Goal: Task Accomplishment & Management: Manage account settings

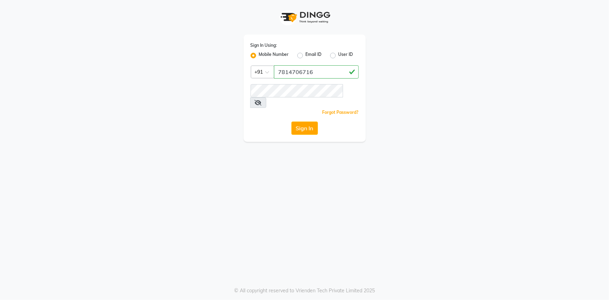
type input "7814706716"
click at [291, 121] on button "Sign In" at bounding box center [304, 127] width 27 height 13
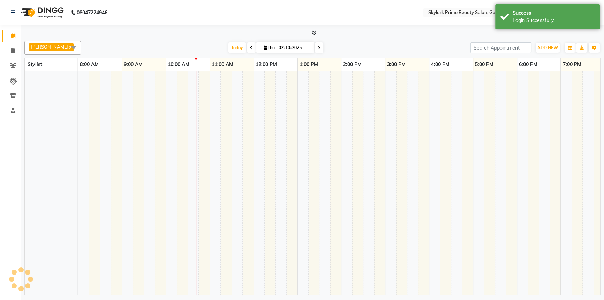
select select "en"
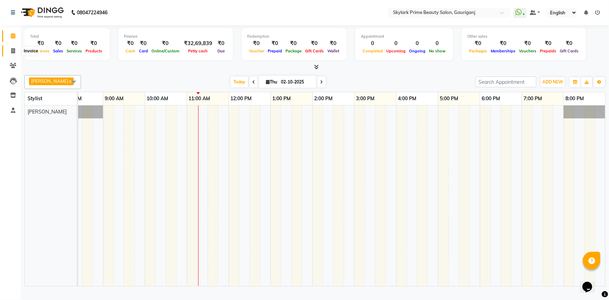
click at [12, 50] on icon at bounding box center [13, 50] width 4 height 5
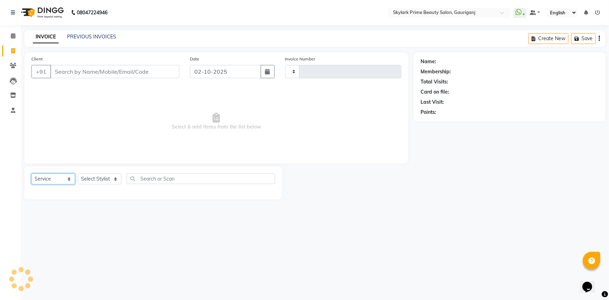
click at [51, 176] on select "Select Service Product Membership Package Voucher Prepaid Gift Card" at bounding box center [53, 178] width 44 height 11
select select "V"
click at [31, 173] on select "Select Service Product Membership Package Voucher Prepaid Gift Card" at bounding box center [53, 178] width 44 height 11
click at [54, 179] on select "Select Service Product Membership Package Voucher Prepaid Gift Card" at bounding box center [53, 178] width 44 height 11
select select "4735"
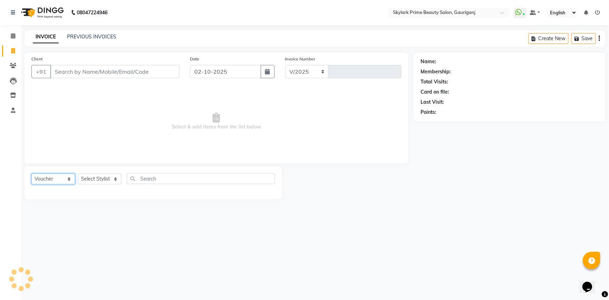
type input "3675"
click at [56, 178] on select "Select Service Product Membership Package Voucher Prepaid Gift Card" at bounding box center [53, 178] width 44 height 11
click at [16, 33] on span at bounding box center [13, 36] width 12 height 8
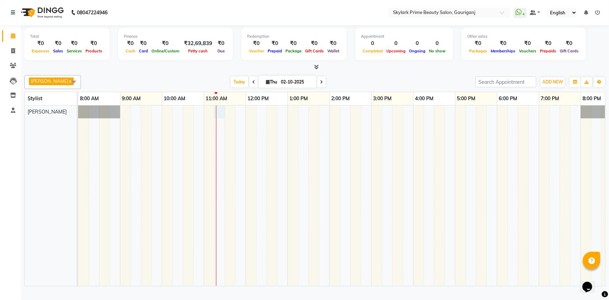
click at [222, 119] on div at bounding box center [350, 195] width 544 height 180
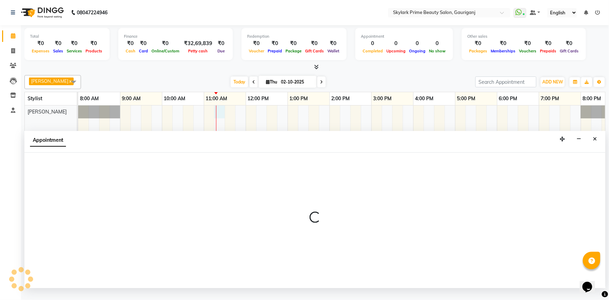
select select "30218"
select select "tentative"
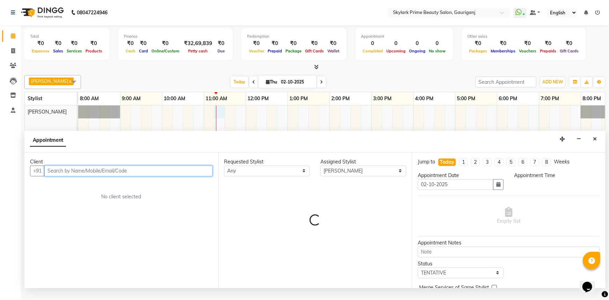
select select "675"
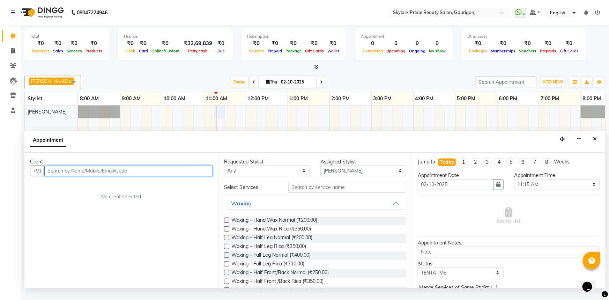
click at [146, 176] on input "text" at bounding box center [128, 170] width 168 height 11
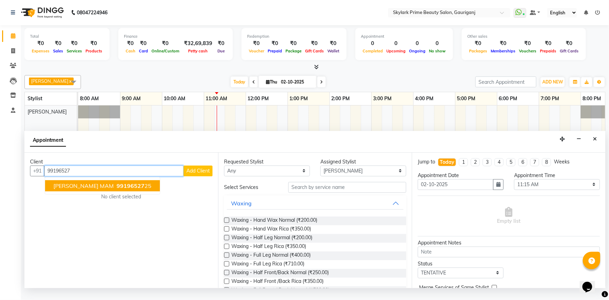
click at [82, 188] on span "SHIKHA MAM" at bounding box center [83, 185] width 60 height 7
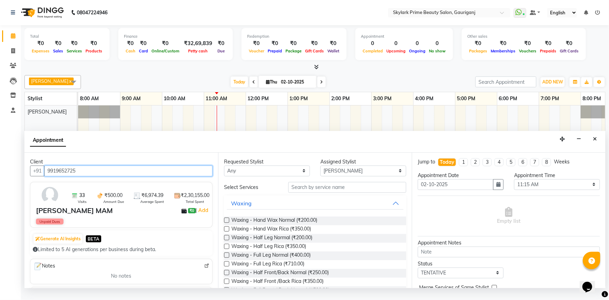
click at [83, 176] on input "9919652725" at bounding box center [128, 170] width 168 height 11
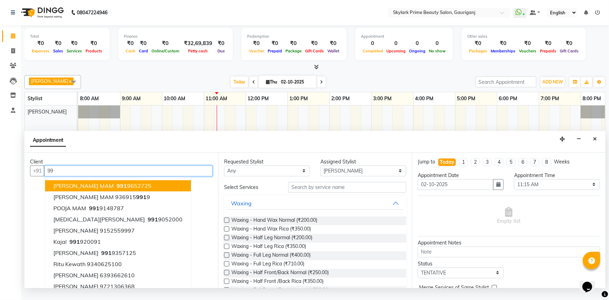
type input "9"
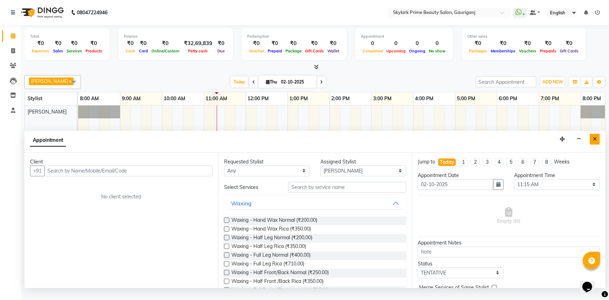
click at [591, 141] on button "Close" at bounding box center [595, 139] width 10 height 11
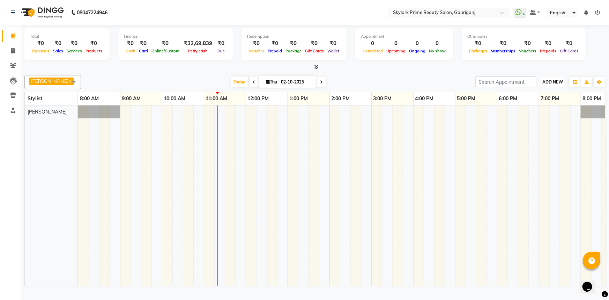
click at [562, 84] on span "ADD NEW" at bounding box center [552, 81] width 21 height 5
click at [538, 99] on button "Add Appointment" at bounding box center [536, 98] width 55 height 9
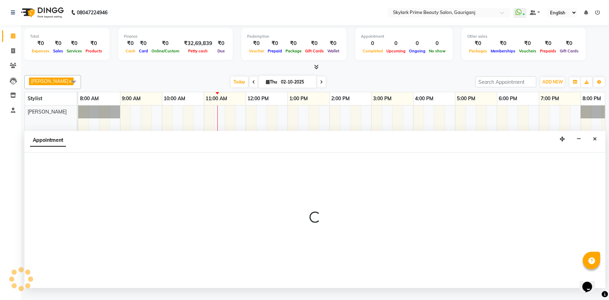
select select "540"
select select "tentative"
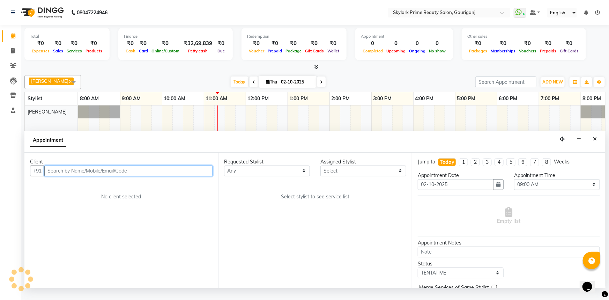
click at [172, 176] on input "text" at bounding box center [128, 170] width 168 height 11
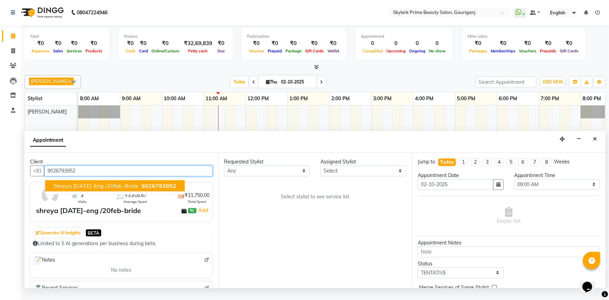
click at [109, 189] on span "shreya 2oct-eng /20feb-bride" at bounding box center [95, 185] width 85 height 7
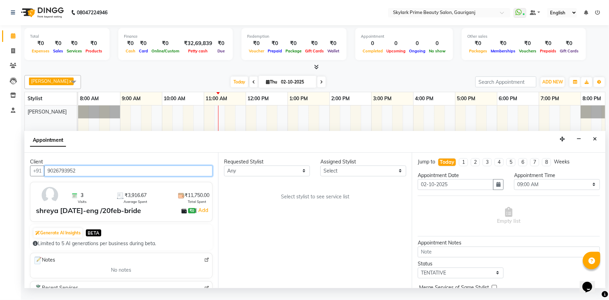
type input "9026793952"
click at [269, 184] on div "Requested Stylist Any Gurwinder Singh Komal Mishra Shashwat Pandey Sindu SUVIDH…" at bounding box center [315, 219] width 194 height 135
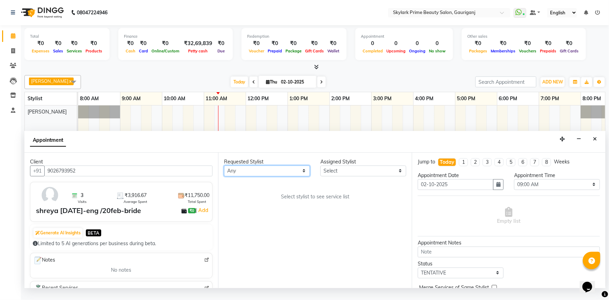
click at [269, 176] on select "Any Gurwinder Singh Komal Mishra Shashwat Pandey Sindu SUVIDHA PANDEY" at bounding box center [267, 170] width 86 height 11
select select "30218"
click at [224, 172] on select "Any Gurwinder Singh Komal Mishra Shashwat Pandey Sindu SUVIDHA PANDEY" at bounding box center [267, 170] width 86 height 11
select select "30218"
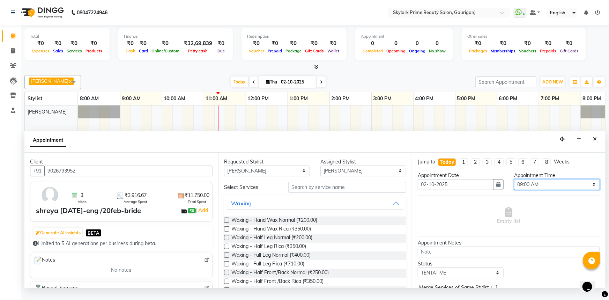
click at [540, 190] on select "Select 09:00 AM 09:15 AM 09:30 AM 09:45 AM 10:00 AM 10:15 AM 10:30 AM 10:45 AM …" at bounding box center [557, 184] width 86 height 11
select select "660"
click at [514, 185] on select "Select 09:00 AM 09:15 AM 09:30 AM 09:45 AM 10:00 AM 10:15 AM 10:30 AM 10:45 AM …" at bounding box center [557, 184] width 86 height 11
click at [292, 209] on button "Waxing" at bounding box center [315, 203] width 177 height 13
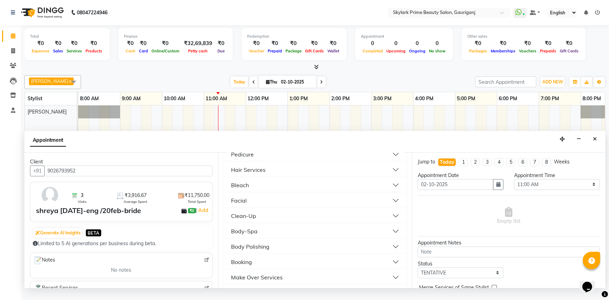
scroll to position [127, 0]
click at [272, 249] on div "Make Over Services" at bounding box center [257, 245] width 52 height 8
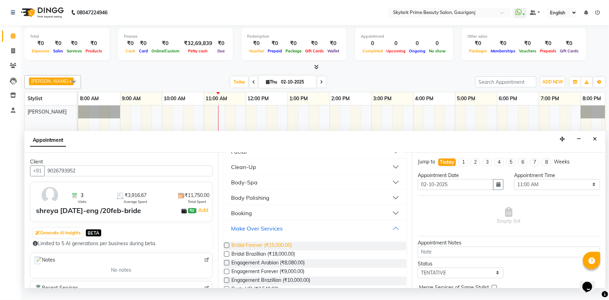
scroll to position [158, 0]
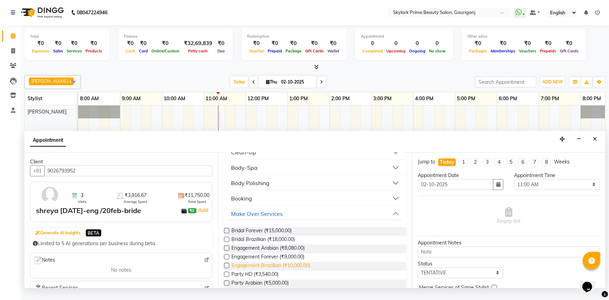
click at [285, 270] on span "Engagement Brazillian (₹10,000.00)" at bounding box center [270, 266] width 79 height 9
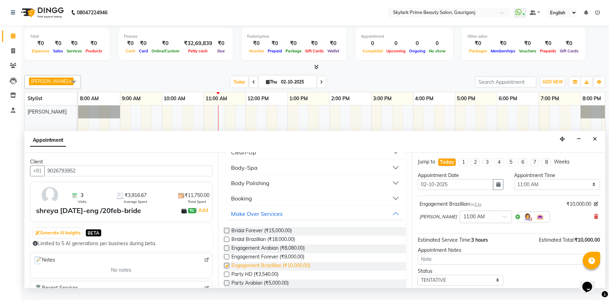
checkbox input "false"
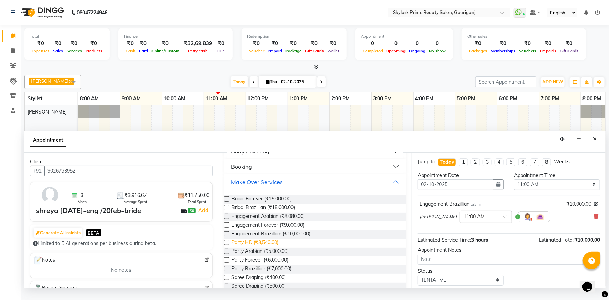
click at [274, 247] on span "Party HD (₹3,540.00)" at bounding box center [254, 243] width 47 height 9
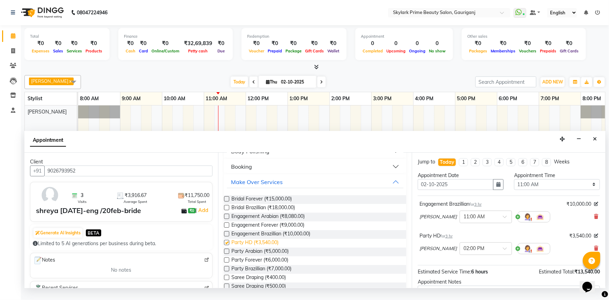
checkbox input "false"
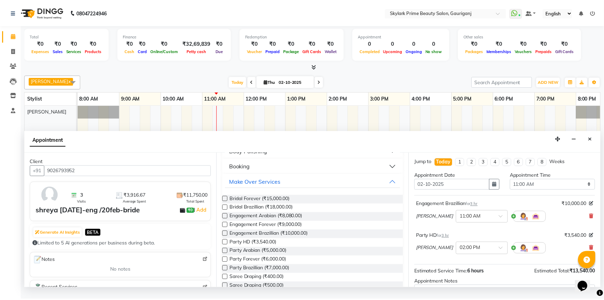
scroll to position [63, 0]
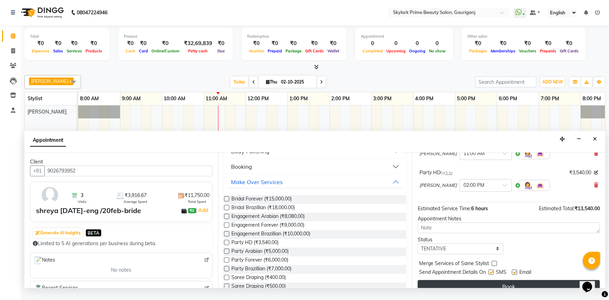
click at [509, 290] on button "Book" at bounding box center [509, 286] width 182 height 13
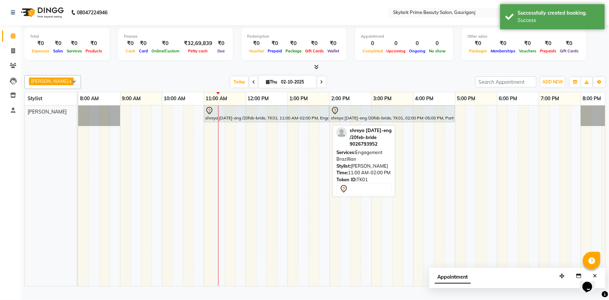
click at [211, 115] on icon at bounding box center [209, 110] width 8 height 8
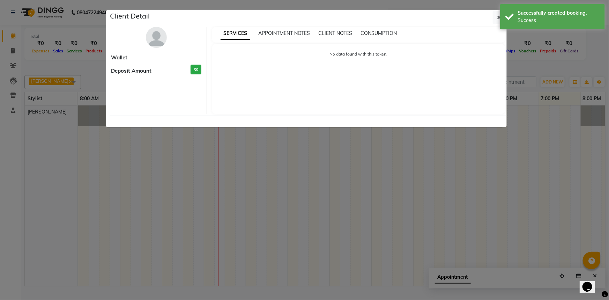
select select "7"
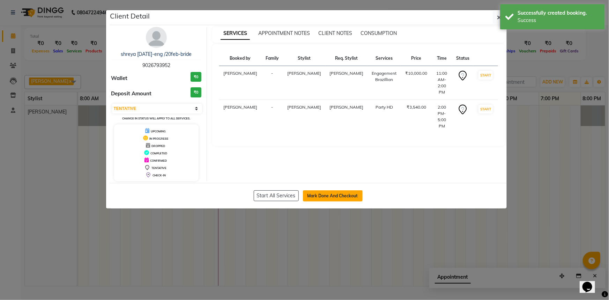
click at [334, 193] on button "Mark Done And Checkout" at bounding box center [333, 195] width 60 height 11
select select "service"
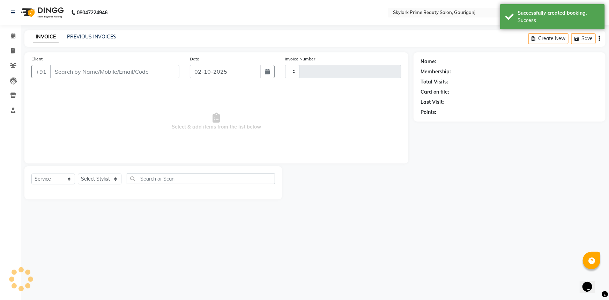
type input "3675"
select select "4735"
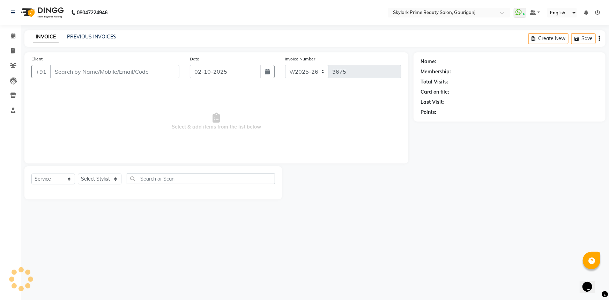
type input "9026793952"
select select "30218"
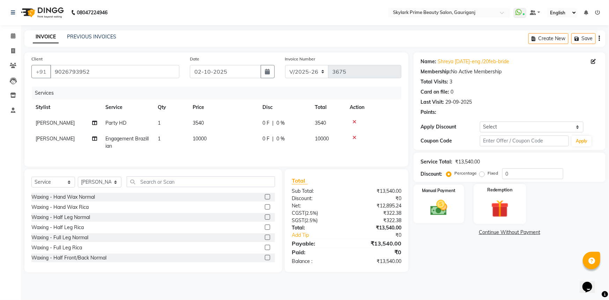
click at [507, 193] on label "Redemption" at bounding box center [499, 190] width 25 height 7
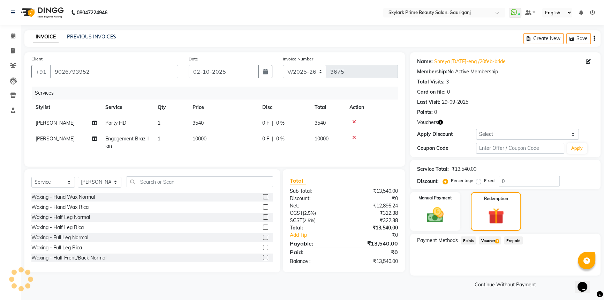
click at [485, 241] on span "Voucher 3" at bounding box center [490, 240] width 22 height 8
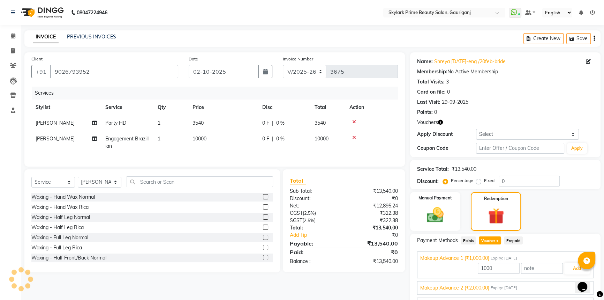
scroll to position [31, 0]
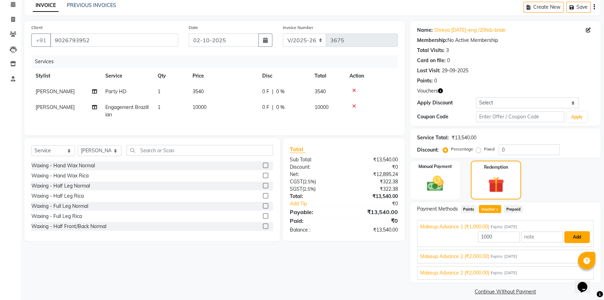
click at [575, 234] on button "Add" at bounding box center [577, 237] width 25 height 12
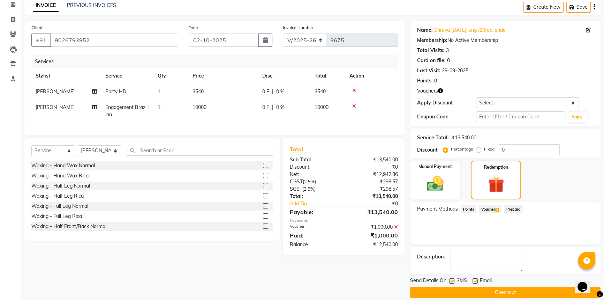
click at [495, 208] on span "Voucher 3" at bounding box center [490, 209] width 22 height 8
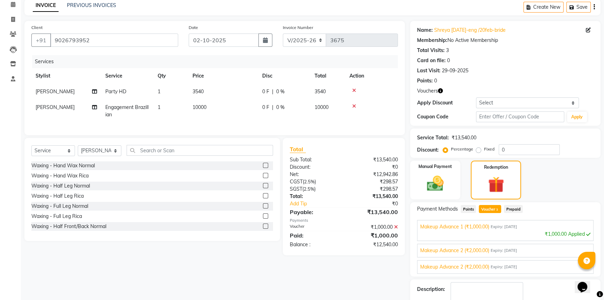
click at [485, 252] on span "Makeup Advance 2 (₹2,000.00)" at bounding box center [454, 250] width 69 height 7
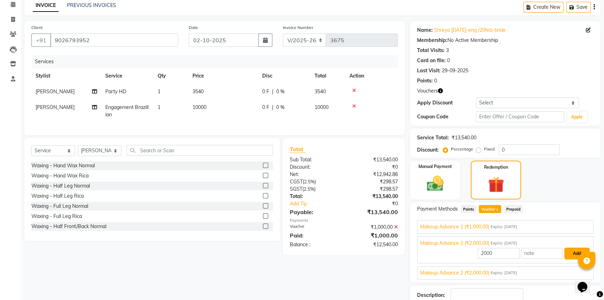
click at [576, 252] on button "Add" at bounding box center [577, 253] width 25 height 12
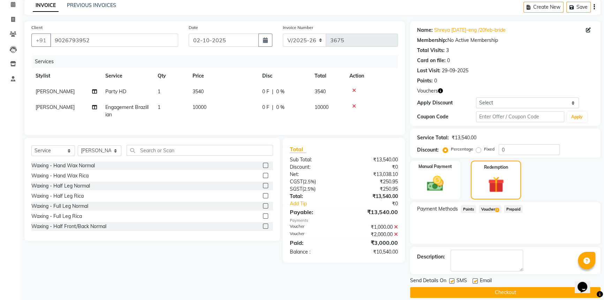
click at [491, 208] on span "Voucher 3" at bounding box center [490, 209] width 22 height 8
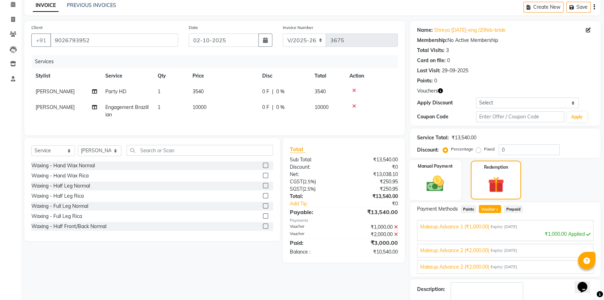
click at [445, 187] on img at bounding box center [436, 183] width 28 height 20
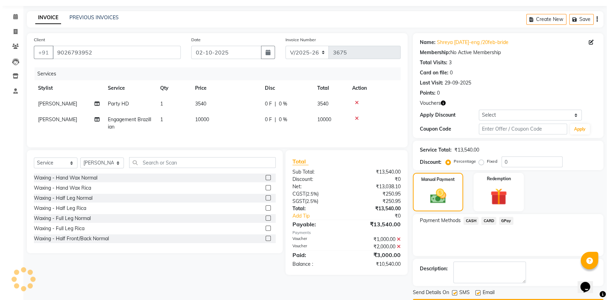
scroll to position [0, 0]
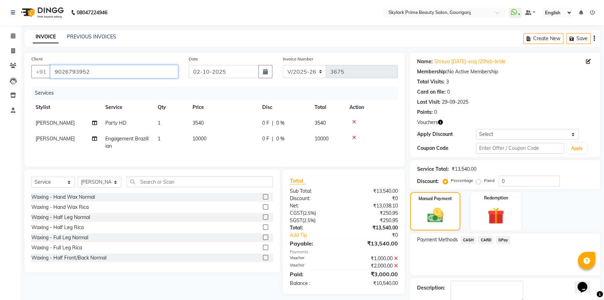
drag, startPoint x: 52, startPoint y: 68, endPoint x: 133, endPoint y: 73, distance: 80.4
click at [133, 73] on input "9026793952" at bounding box center [114, 71] width 128 height 13
paste input "text"
click at [10, 34] on span at bounding box center [13, 36] width 12 height 8
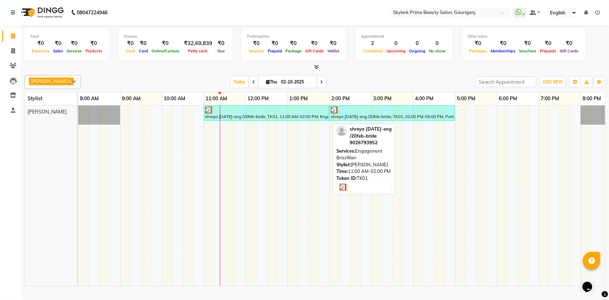
click at [212, 113] on div at bounding box center [266, 109] width 122 height 7
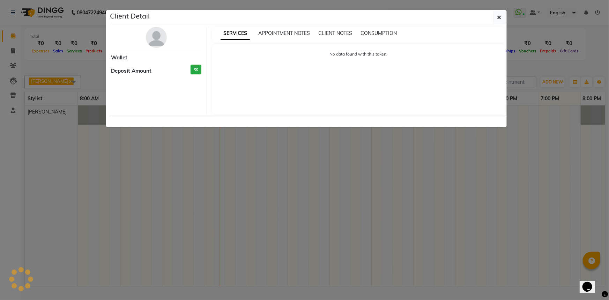
select select "3"
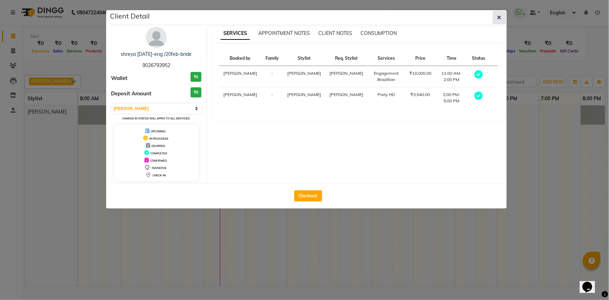
click at [501, 16] on icon "button" at bounding box center [499, 18] width 4 height 6
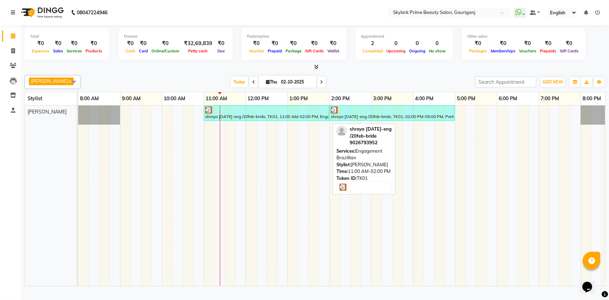
click at [255, 113] on div at bounding box center [266, 109] width 122 height 7
select select "3"
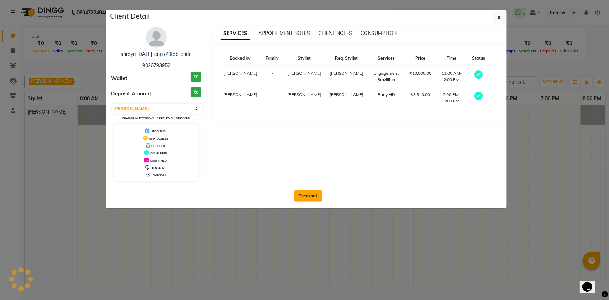
click at [306, 199] on button "Checkout" at bounding box center [308, 195] width 28 height 11
select select "service"
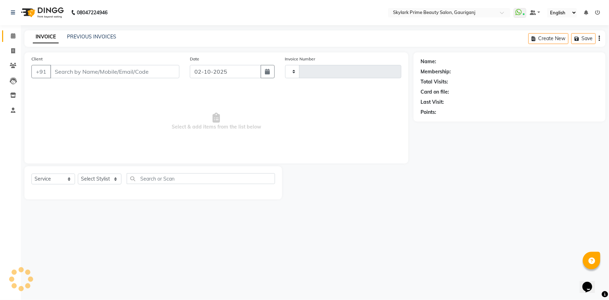
type input "3675"
select select "4735"
type input "9026793952"
select select "30218"
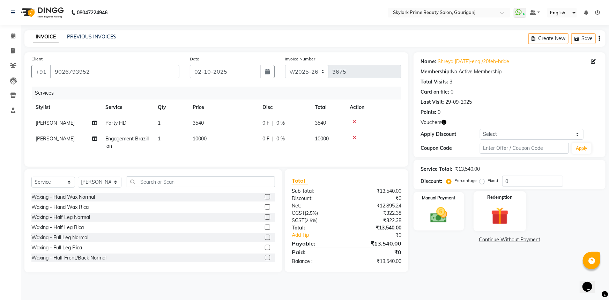
click at [502, 210] on img at bounding box center [500, 216] width 29 height 22
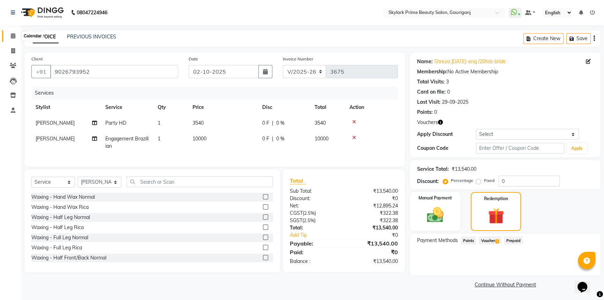
click at [12, 37] on icon at bounding box center [13, 35] width 5 height 5
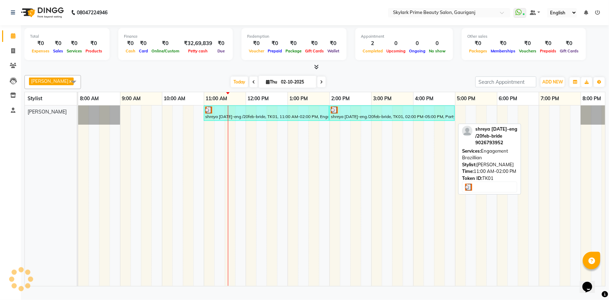
click at [277, 120] on div "shreya [DATE]-eng /20feb-bride, TK01, 11:00 AM-02:00 PM, Engagement Brazillian" at bounding box center [266, 112] width 124 height 13
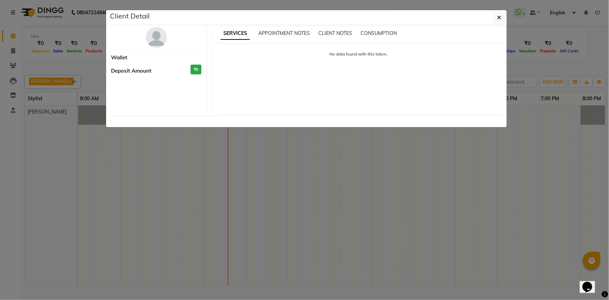
select select "3"
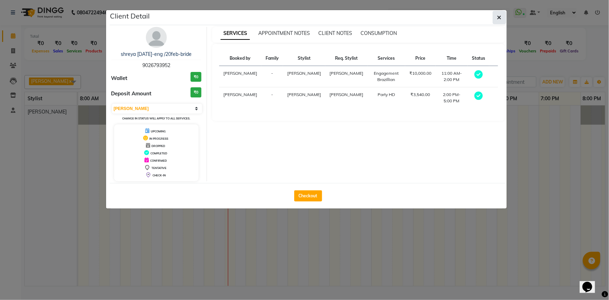
click at [504, 17] on button "button" at bounding box center [499, 17] width 13 height 13
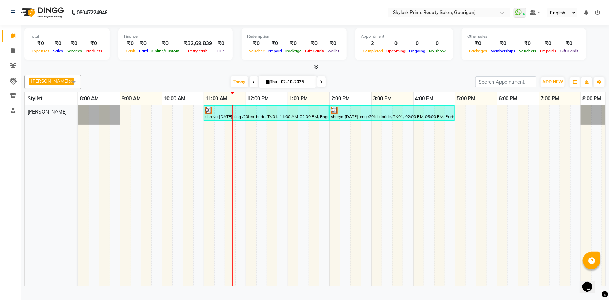
click at [237, 134] on td at bounding box center [240, 195] width 10 height 180
click at [241, 130] on div "shreya 2oct-eng /20feb-bride, TK01, 11:00 AM-02:00 PM, Engagement Brazillian sh…" at bounding box center [350, 195] width 544 height 180
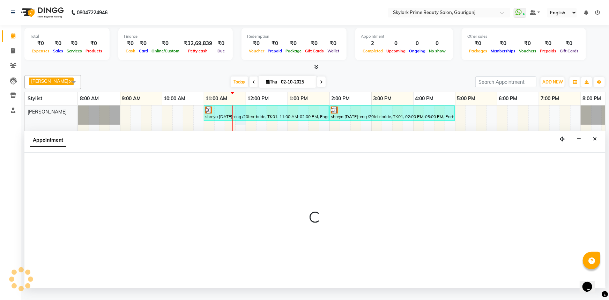
select select "30218"
select select "705"
select select "tentative"
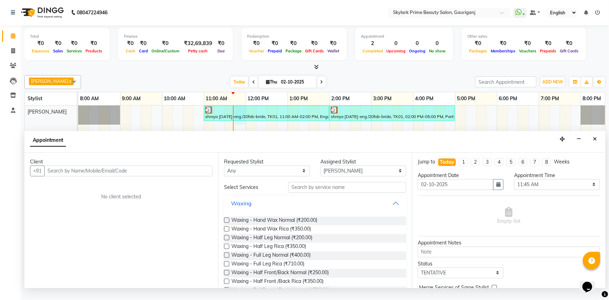
click at [389, 209] on button "Waxing" at bounding box center [315, 203] width 177 height 13
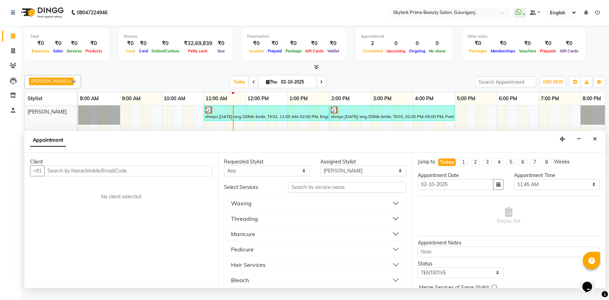
click at [290, 224] on button "Threading" at bounding box center [315, 218] width 177 height 13
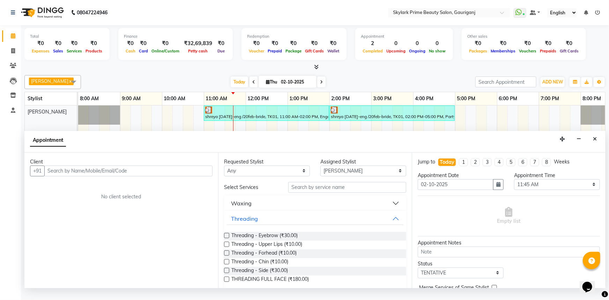
click at [242, 238] on div "Threading - Eyebrow (₹30.00) Threading - Upper Lips (₹10.00) Threading - Forhea…" at bounding box center [315, 258] width 182 height 64
click at [238, 240] on span "Threading - Eyebrow (₹30.00)" at bounding box center [264, 236] width 66 height 9
checkbox input "false"
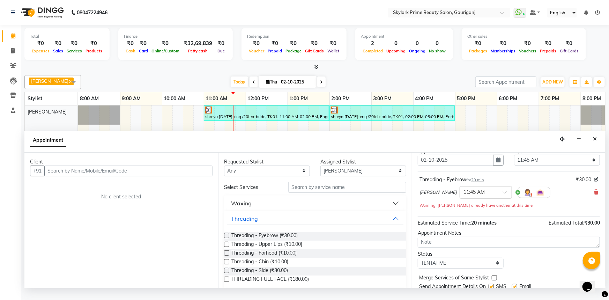
scroll to position [49, 0]
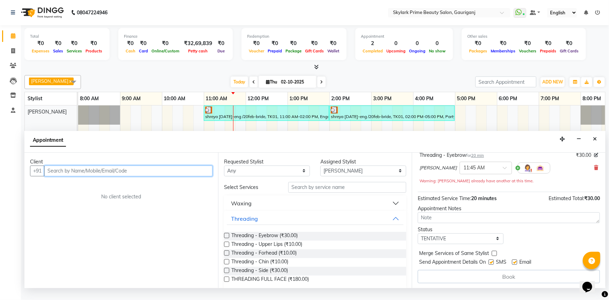
drag, startPoint x: 172, startPoint y: 172, endPoint x: 439, endPoint y: 164, distance: 266.7
click at [173, 172] on input "text" at bounding box center [128, 170] width 168 height 11
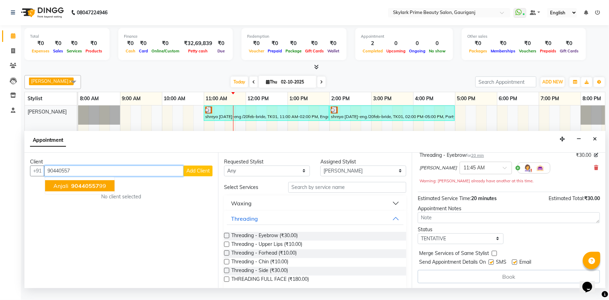
click at [67, 189] on span "anjali" at bounding box center [60, 185] width 15 height 7
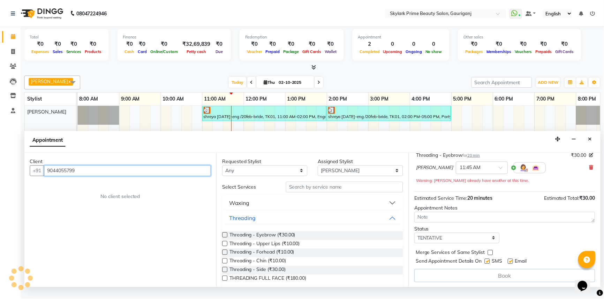
scroll to position [49, 0]
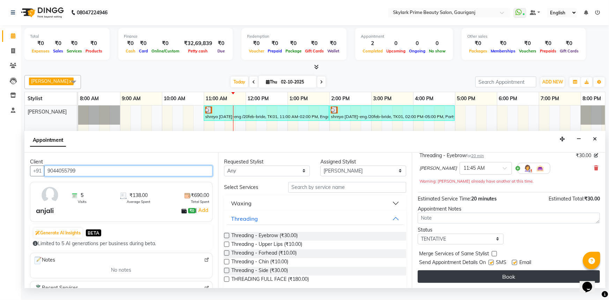
type input "9044055799"
click at [504, 281] on button "Book" at bounding box center [509, 276] width 182 height 13
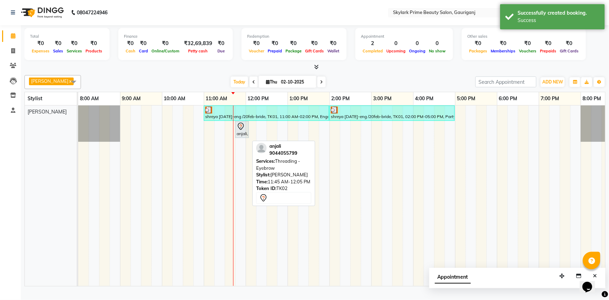
click at [239, 137] on div "anjali, TK02, 11:45 AM-12:05 PM, Threading - Eyebrow" at bounding box center [242, 129] width 12 height 15
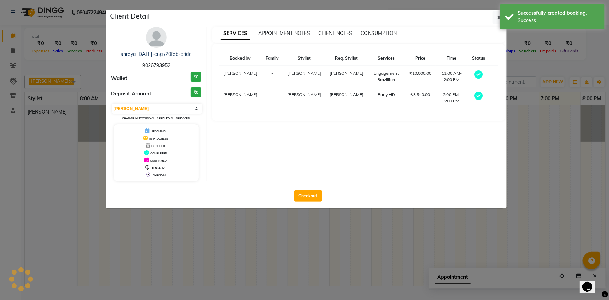
click at [311, 202] on div "Checkout" at bounding box center [308, 195] width 397 height 25
select select "7"
select select "service"
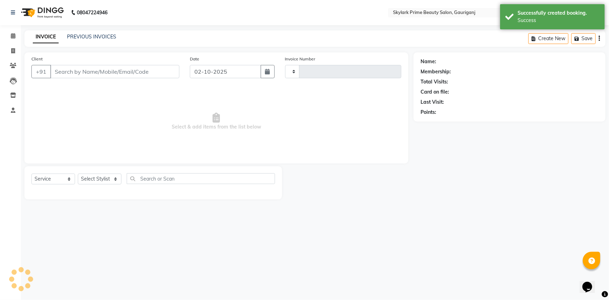
type input "3675"
select select "4735"
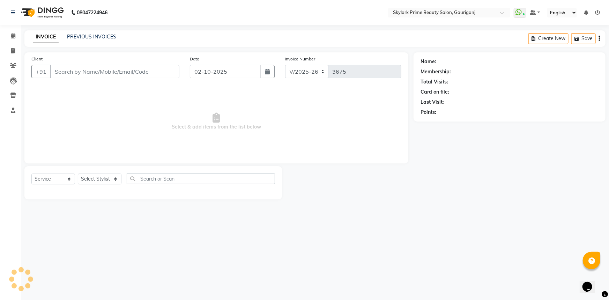
type input "9044055799"
select select "30218"
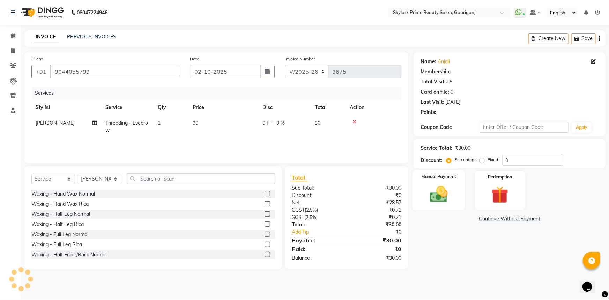
drag, startPoint x: 442, startPoint y: 189, endPoint x: 443, endPoint y: 192, distance: 3.8
click at [442, 189] on div "Manual Payment" at bounding box center [438, 190] width 53 height 40
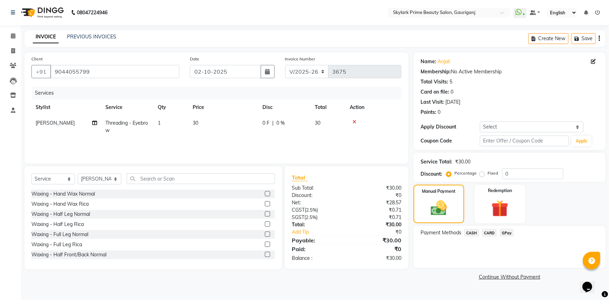
click at [506, 231] on span "GPay" at bounding box center [507, 233] width 14 height 8
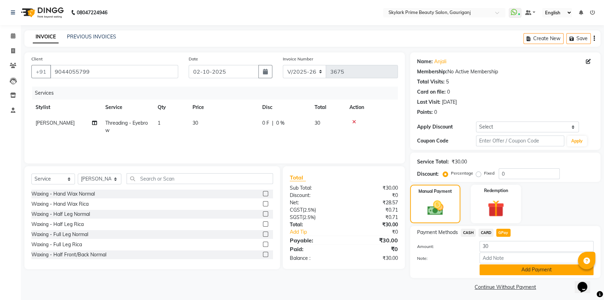
click at [508, 268] on button "Add Payment" at bounding box center [537, 269] width 114 height 11
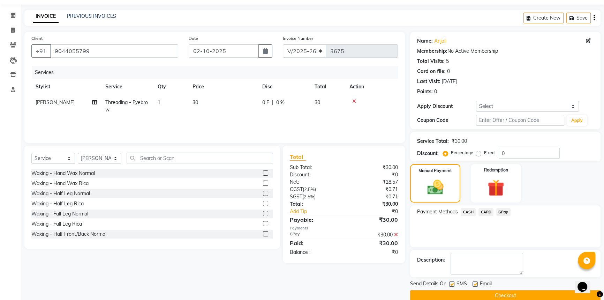
scroll to position [31, 0]
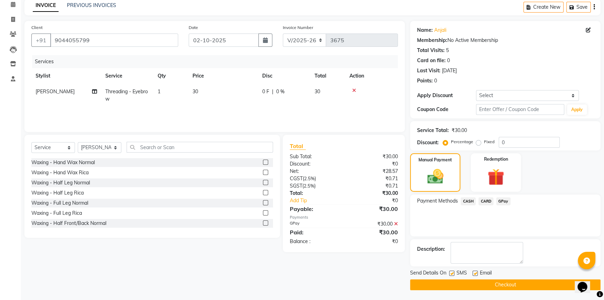
click at [481, 284] on button "Checkout" at bounding box center [505, 284] width 191 height 11
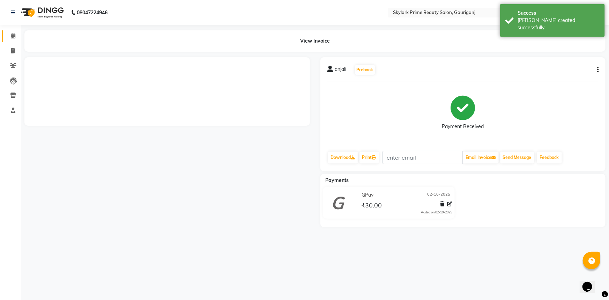
click at [8, 32] on span at bounding box center [13, 36] width 12 height 8
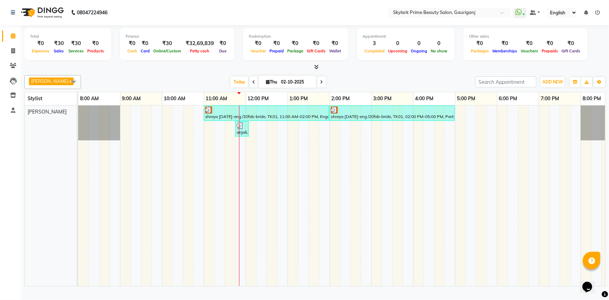
click at [530, 158] on td at bounding box center [533, 195] width 10 height 180
click at [457, 189] on td at bounding box center [460, 195] width 10 height 180
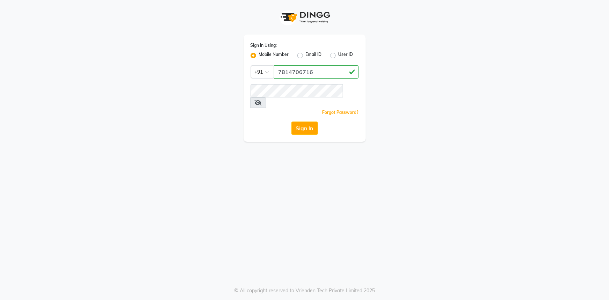
type input "7814706716"
click at [291, 121] on button "Sign In" at bounding box center [304, 127] width 27 height 13
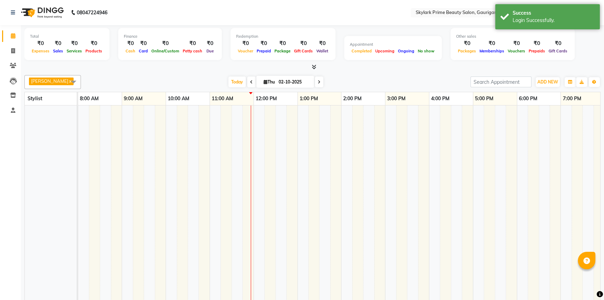
select select "en"
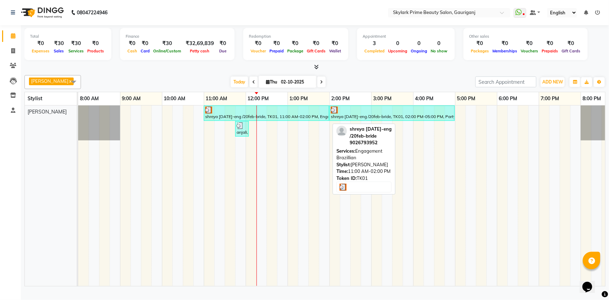
click at [293, 113] on div at bounding box center [266, 109] width 122 height 7
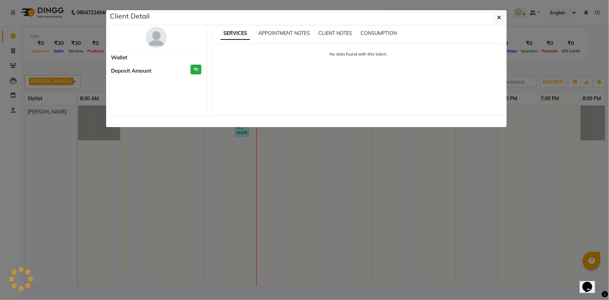
select select "3"
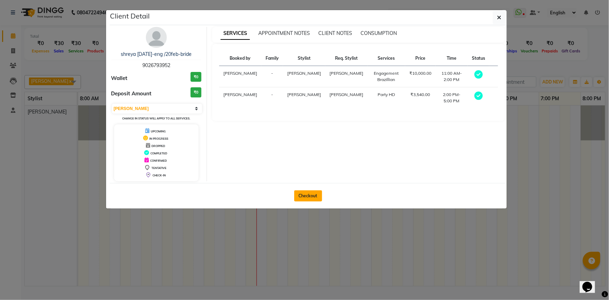
click at [315, 190] on button "Checkout" at bounding box center [308, 195] width 28 height 11
select select "service"
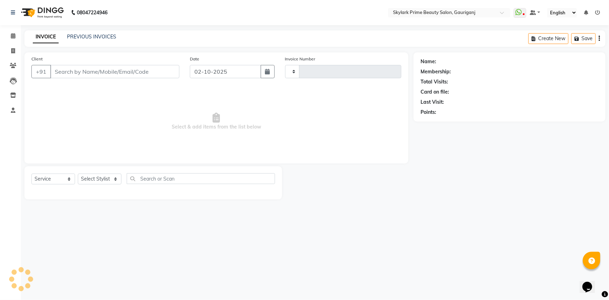
type input "3676"
select select "4735"
type input "9026793952"
select select "30218"
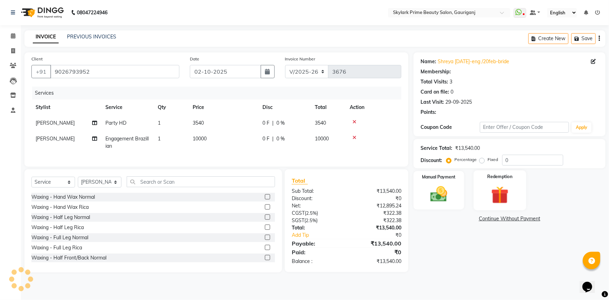
click at [504, 199] on img at bounding box center [500, 195] width 29 height 22
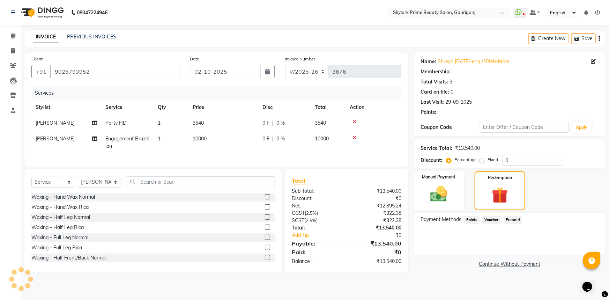
click at [492, 219] on span "Voucher" at bounding box center [491, 220] width 18 height 8
click at [11, 37] on icon at bounding box center [13, 35] width 5 height 5
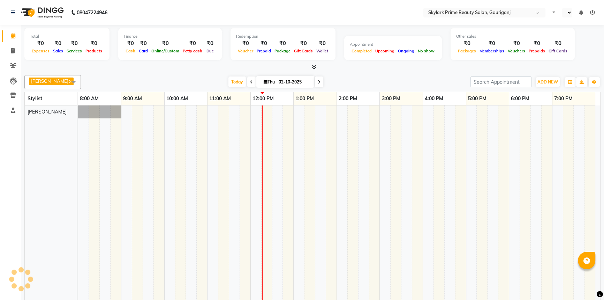
select select "en"
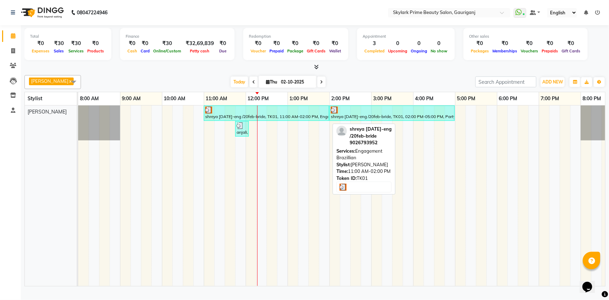
click at [295, 119] on div "shreya [DATE]-eng /20feb-bride, TK01, 11:00 AM-02:00 PM, Engagement Brazillian" at bounding box center [266, 112] width 124 height 13
select select "3"
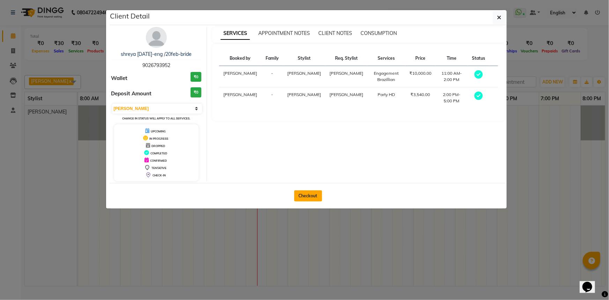
click at [312, 194] on button "Checkout" at bounding box center [308, 195] width 28 height 11
select select "service"
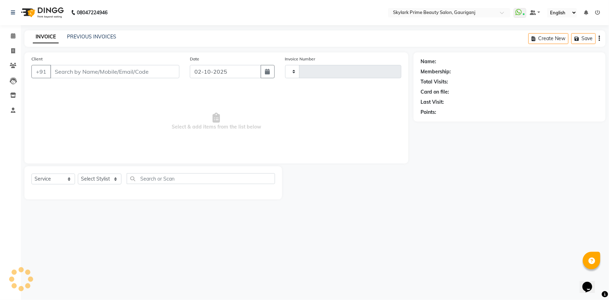
type input "3676"
select select "4735"
click at [529, 110] on div "Points:" at bounding box center [509, 112] width 178 height 7
click at [17, 37] on span at bounding box center [13, 36] width 12 height 8
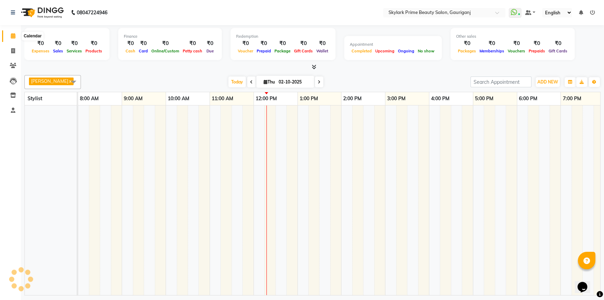
click at [13, 35] on icon at bounding box center [13, 35] width 5 height 5
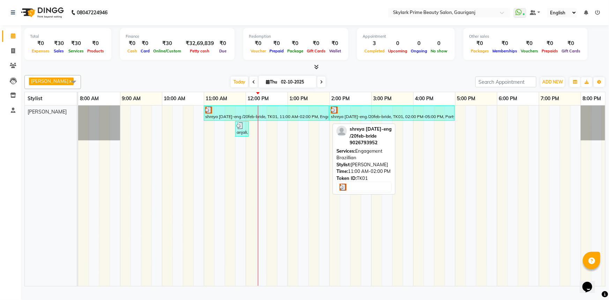
click at [298, 120] on div "shreya [DATE]-eng /20feb-bride, TK01, 11:00 AM-02:00 PM, Engagement Brazillian" at bounding box center [266, 112] width 124 height 13
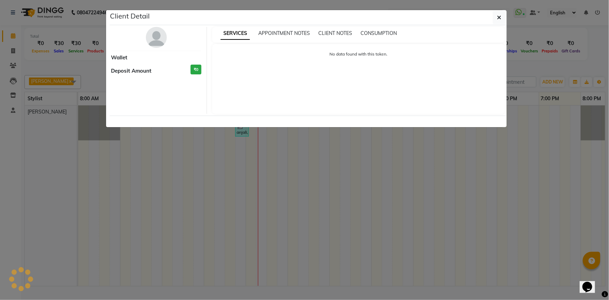
select select "3"
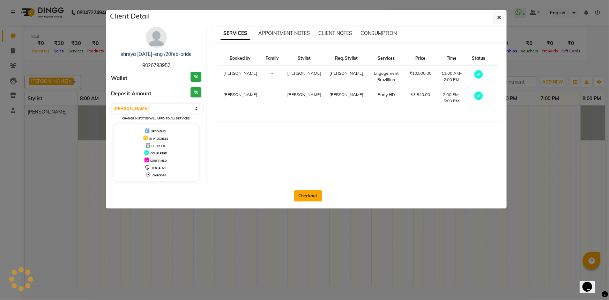
click at [305, 192] on button "Checkout" at bounding box center [308, 195] width 28 height 11
select select "service"
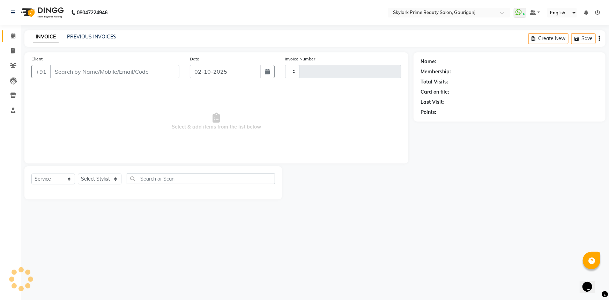
type input "3676"
select select "4735"
type input "9026793952"
select select "30218"
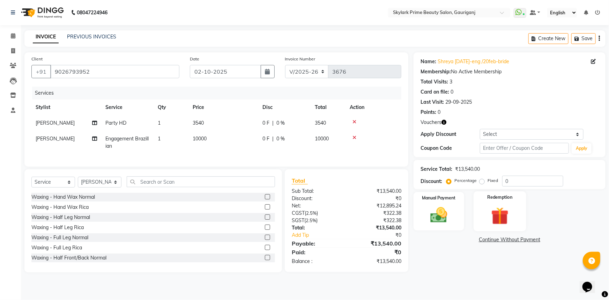
click at [491, 203] on div "Redemption" at bounding box center [499, 211] width 53 height 40
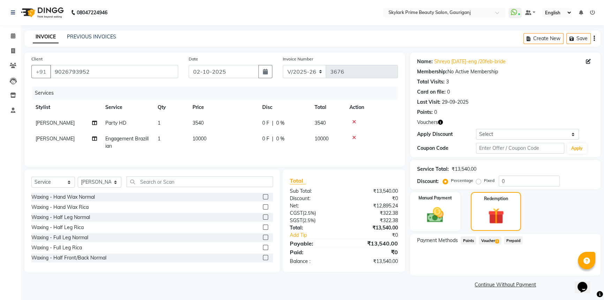
click at [492, 238] on span "Voucher 3" at bounding box center [490, 240] width 22 height 8
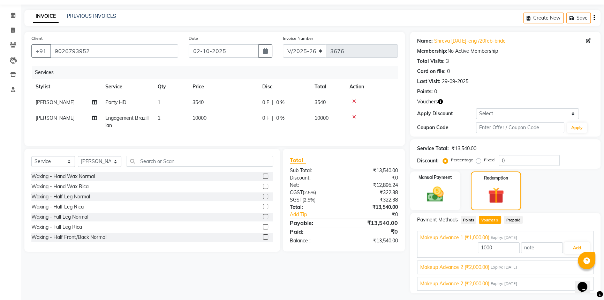
scroll to position [31, 0]
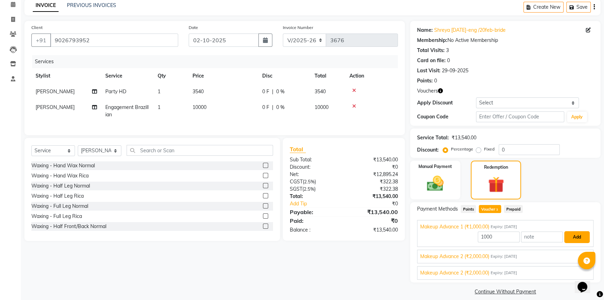
click at [576, 234] on button "Add" at bounding box center [577, 237] width 25 height 12
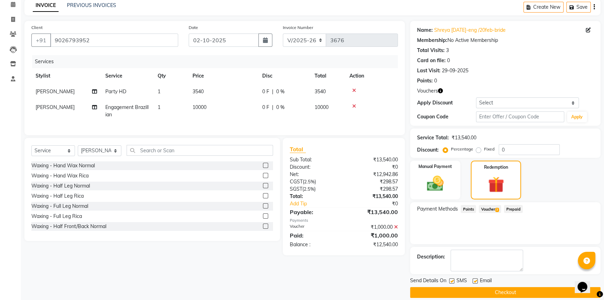
click at [492, 206] on span "Voucher 3" at bounding box center [490, 209] width 22 height 8
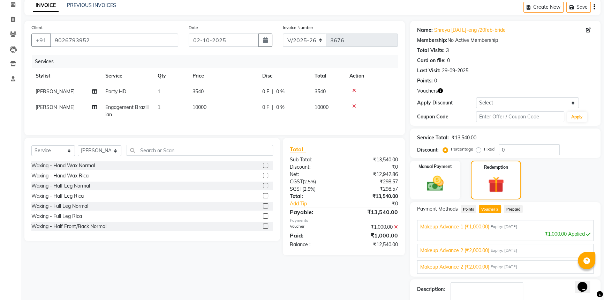
click at [476, 250] on span "Makeup Advance 2 (₹2,000.00)" at bounding box center [454, 250] width 69 height 7
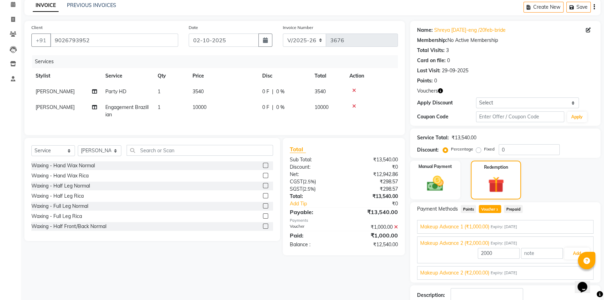
scroll to position [63, 0]
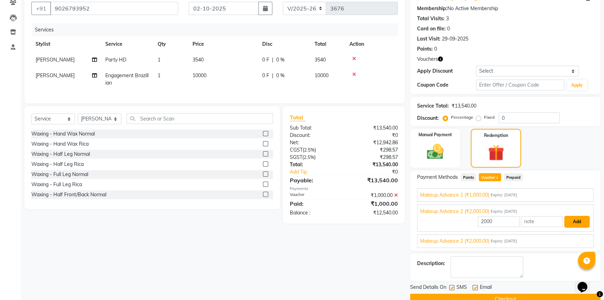
click at [575, 222] on button "Add" at bounding box center [577, 222] width 25 height 12
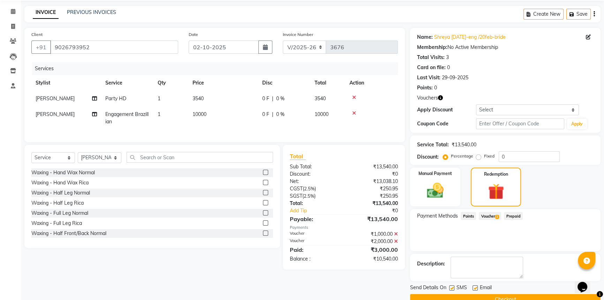
scroll to position [39, 0]
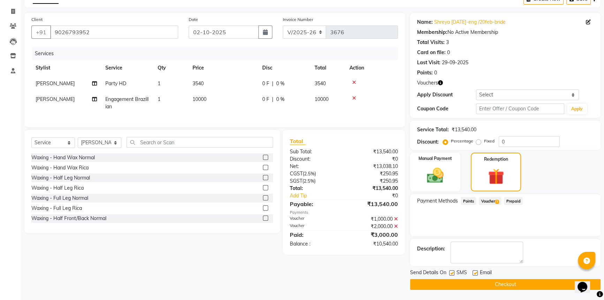
click at [485, 285] on button "Checkout" at bounding box center [505, 284] width 191 height 11
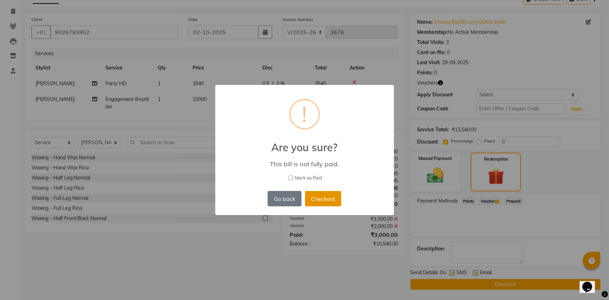
click at [323, 198] on button "Checkout" at bounding box center [323, 198] width 36 height 15
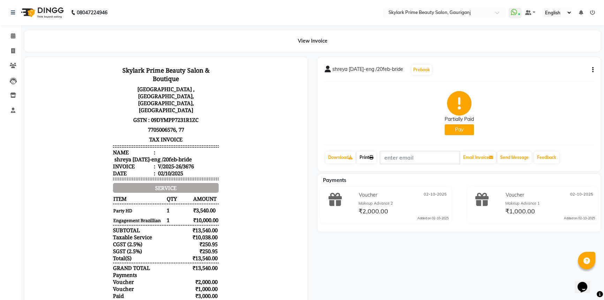
click at [368, 158] on link "Print" at bounding box center [367, 157] width 20 height 12
click at [463, 133] on button "Pay" at bounding box center [459, 129] width 29 height 11
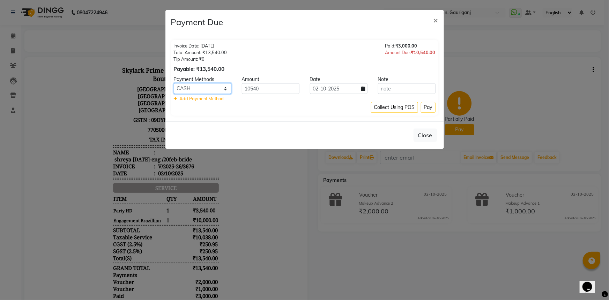
click at [205, 88] on select "CASH CARD GPay" at bounding box center [203, 88] width 58 height 11
select select "5"
click at [174, 83] on select "CASH CARD GPay" at bounding box center [203, 88] width 58 height 11
click at [431, 107] on button "Pay" at bounding box center [428, 107] width 15 height 11
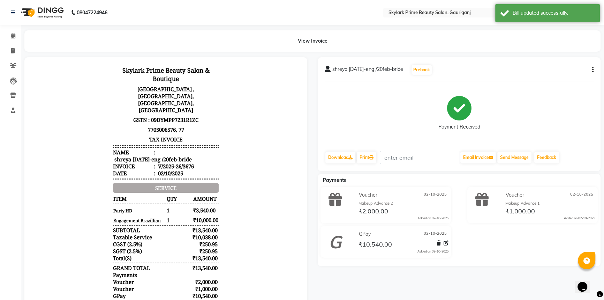
scroll to position [5, 0]
click at [370, 157] on link "Print" at bounding box center [367, 157] width 20 height 12
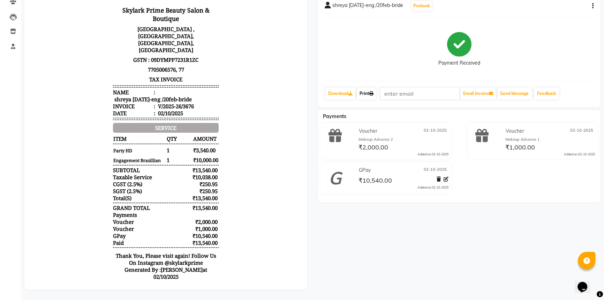
scroll to position [0, 0]
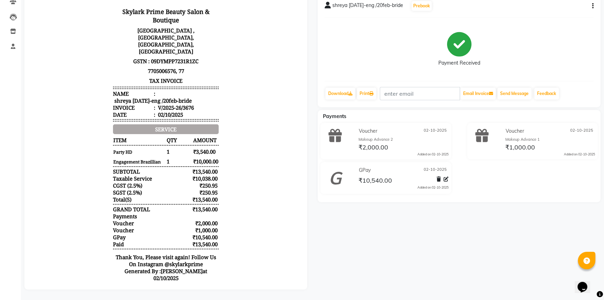
select select "service"
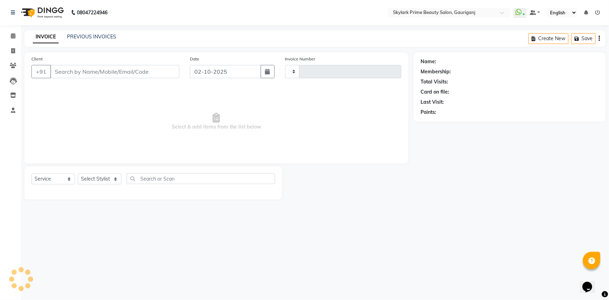
type input "3677"
select select "4735"
click at [14, 35] on icon at bounding box center [13, 35] width 5 height 5
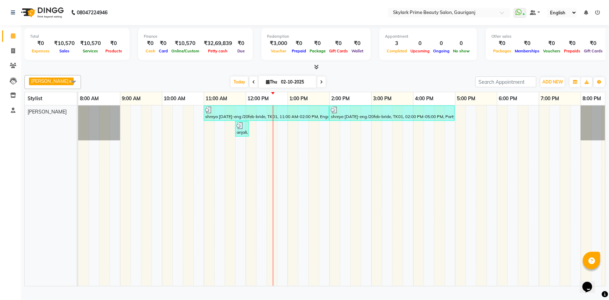
click at [279, 135] on div "shreya 2oct-eng /20feb-bride, TK01, 11:00 AM-02:00 PM, Engagement Brazillian sh…" at bounding box center [350, 195] width 544 height 180
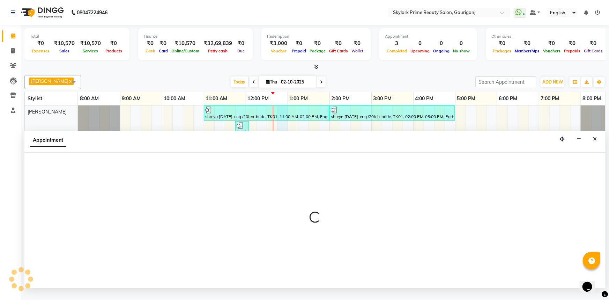
select select "30218"
select select "765"
select select "tentative"
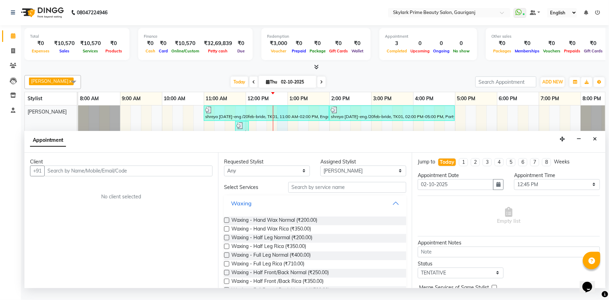
click at [396, 209] on button "Waxing" at bounding box center [315, 203] width 177 height 13
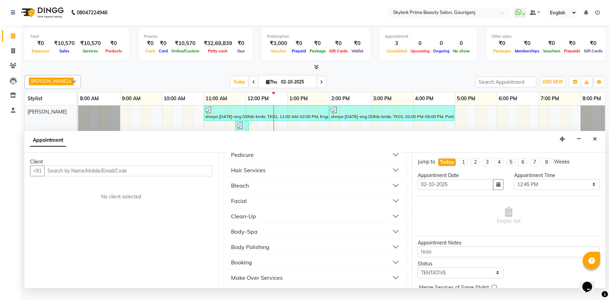
scroll to position [95, 0]
click at [249, 205] on button "Facial" at bounding box center [315, 200] width 177 height 13
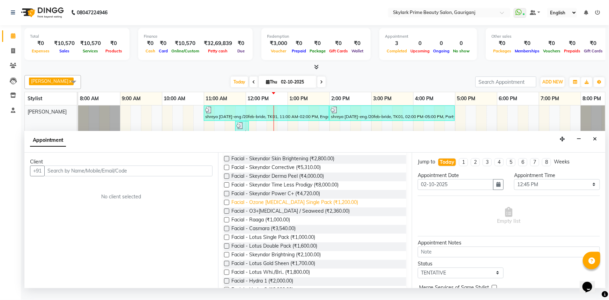
scroll to position [254, 0]
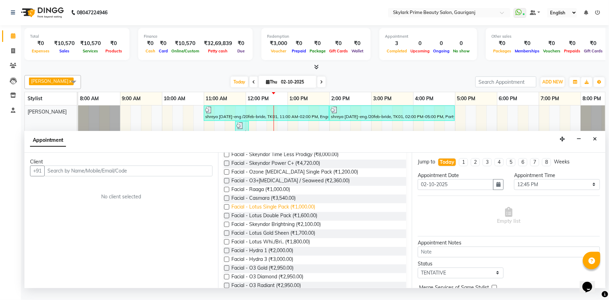
click at [263, 210] on span "Facial - Lotus Single Pack (₹1,000.00)" at bounding box center [273, 207] width 84 height 9
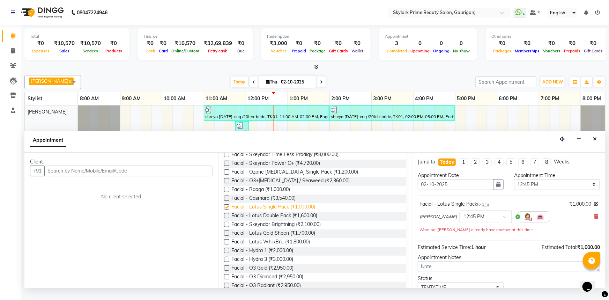
checkbox input "false"
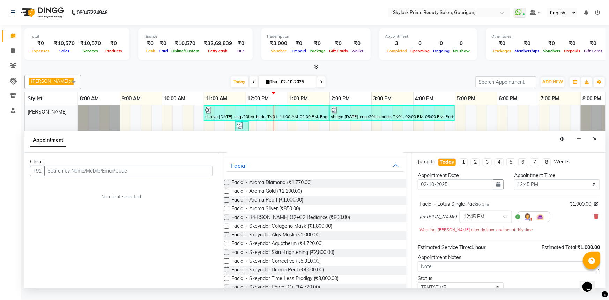
scroll to position [127, 0]
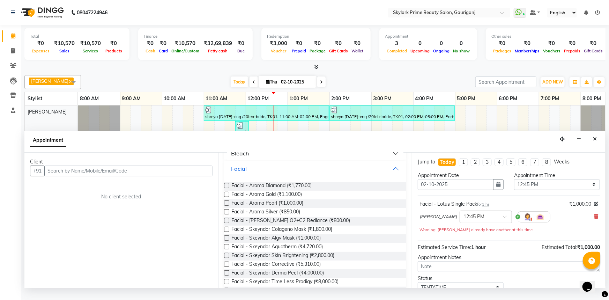
click at [385, 172] on button "Facial" at bounding box center [315, 168] width 177 height 13
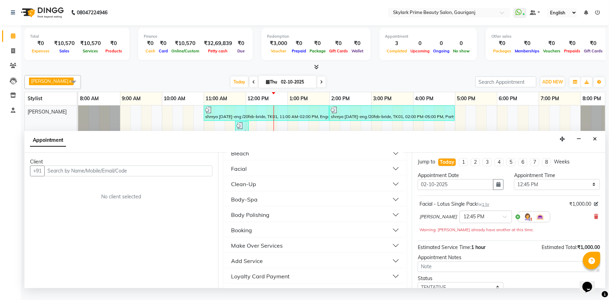
scroll to position [95, 0]
click at [248, 187] on button "Bleach" at bounding box center [315, 185] width 177 height 13
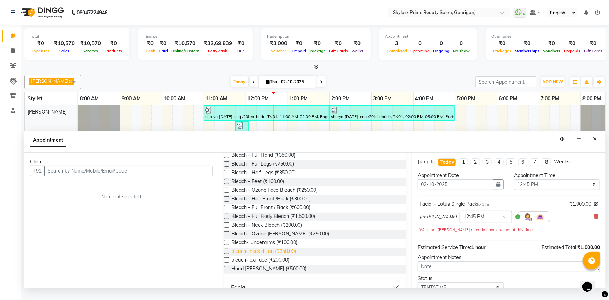
scroll to position [158, 0]
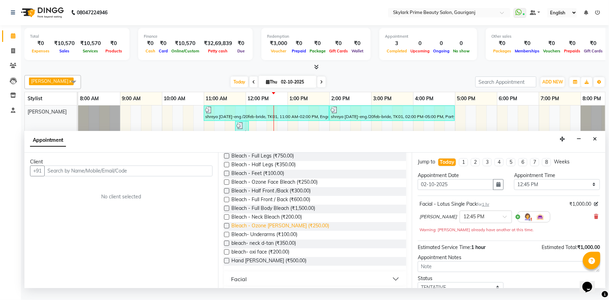
click at [269, 230] on span "Bleach - Ozone D.Tan (₹250.00)" at bounding box center [280, 226] width 98 height 9
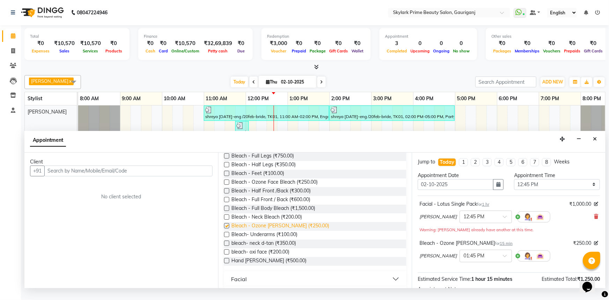
checkbox input "false"
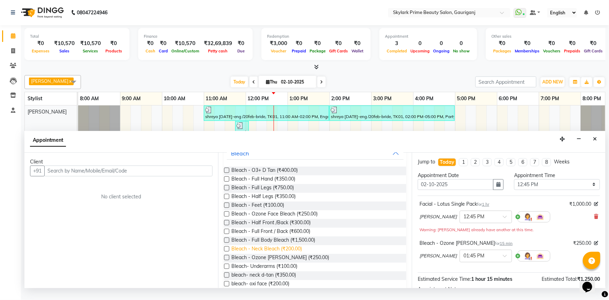
click at [268, 253] on span "Bleach - Neck Bleach (₹200.00)" at bounding box center [266, 249] width 70 height 9
checkbox input "false"
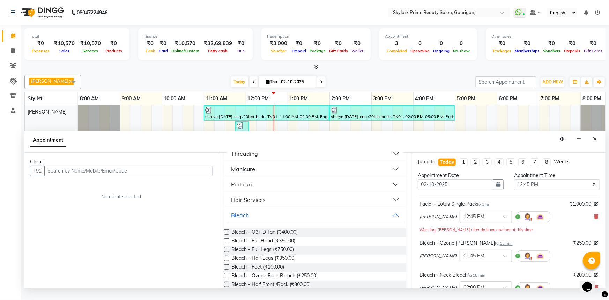
scroll to position [0, 0]
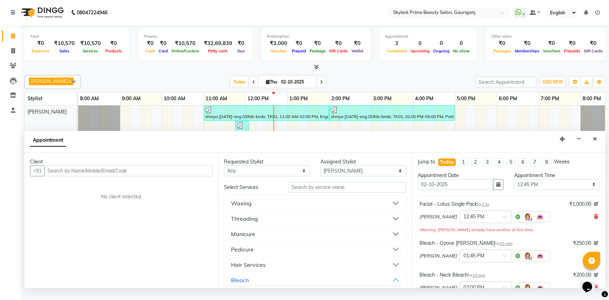
click at [260, 206] on button "Waxing" at bounding box center [315, 203] width 177 height 13
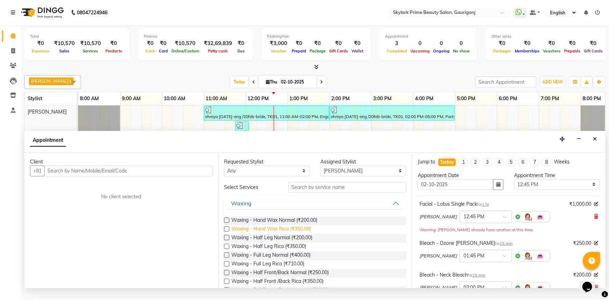
click at [265, 233] on span "Waxing - Hand Wax Rica (₹350.00)" at bounding box center [271, 229] width 80 height 9
checkbox input "false"
click at [300, 193] on input "text" at bounding box center [347, 187] width 118 height 11
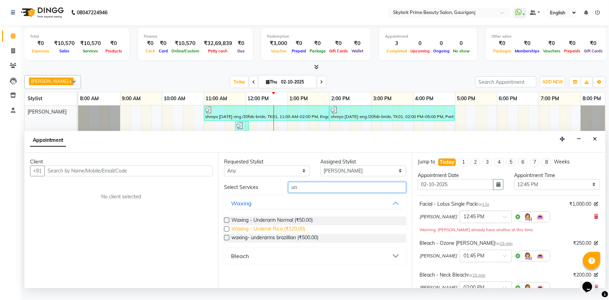
type input "un"
click at [277, 232] on span "Waxing - Underar Rica (₹120.00)" at bounding box center [268, 229] width 74 height 9
checkbox input "false"
click at [307, 193] on input "un" at bounding box center [347, 187] width 118 height 11
type input "u"
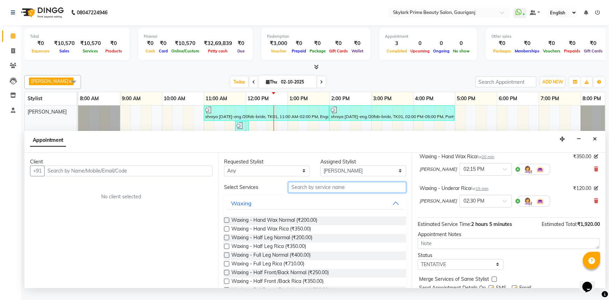
scroll to position [158, 0]
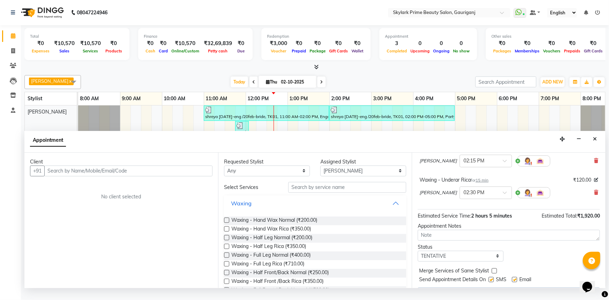
click at [386, 209] on button "Waxing" at bounding box center [315, 203] width 177 height 13
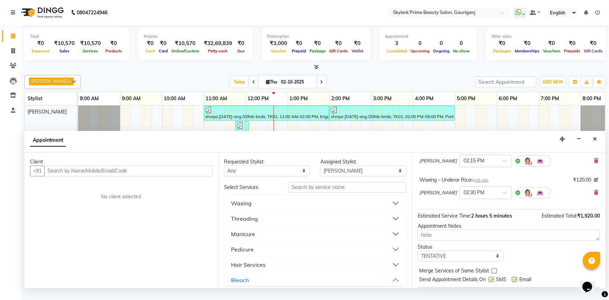
click at [253, 223] on div "Threading" at bounding box center [244, 218] width 27 height 8
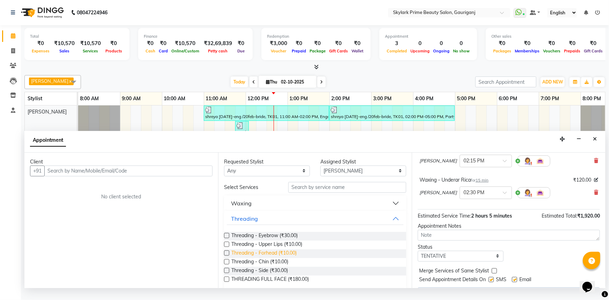
click at [255, 258] on span "Threading - Forhead (₹10.00)" at bounding box center [263, 253] width 65 height 9
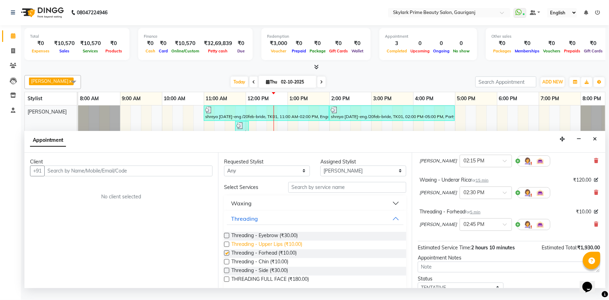
checkbox input "false"
click at [388, 225] on button "Threading" at bounding box center [315, 218] width 177 height 13
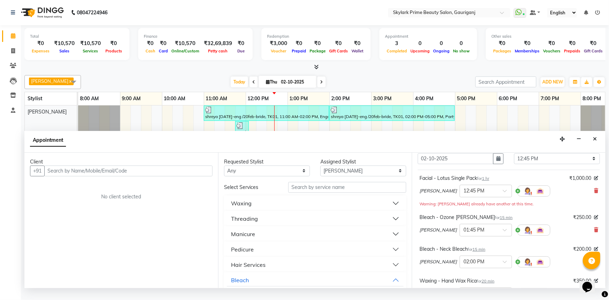
scroll to position [0, 0]
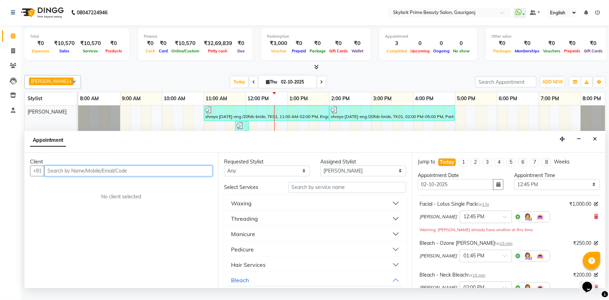
click at [144, 176] on input "text" at bounding box center [128, 170] width 168 height 11
type input "9616738197"
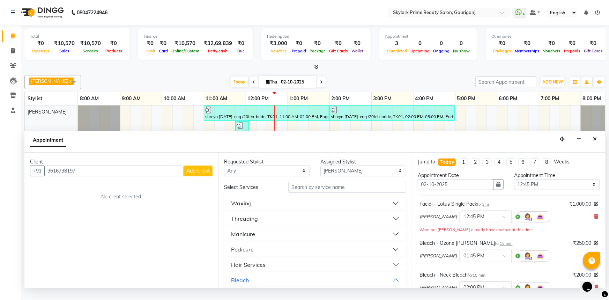
click at [194, 174] on span "Add Client" at bounding box center [197, 170] width 23 height 6
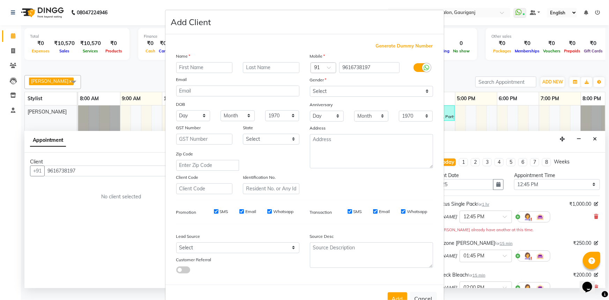
click at [201, 66] on input "text" at bounding box center [204, 67] width 57 height 11
type input "i"
type input "aiushi mam"
click at [327, 91] on select "Select Male Female Other Prefer Not To Say" at bounding box center [371, 91] width 123 height 11
select select "female"
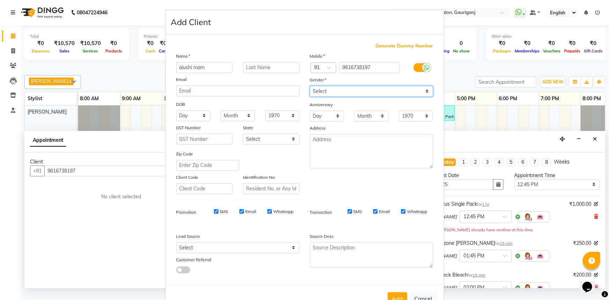
click at [310, 86] on select "Select Male Female Other Prefer Not To Say" at bounding box center [371, 91] width 123 height 11
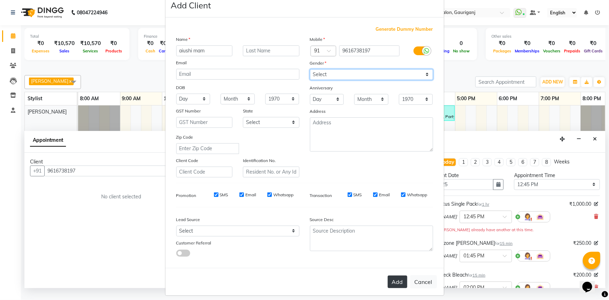
scroll to position [24, 0]
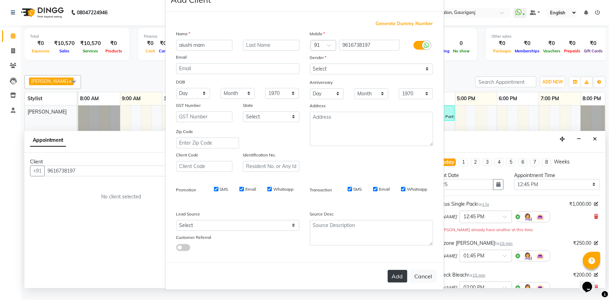
click at [399, 276] on button "Add" at bounding box center [398, 276] width 20 height 13
select select
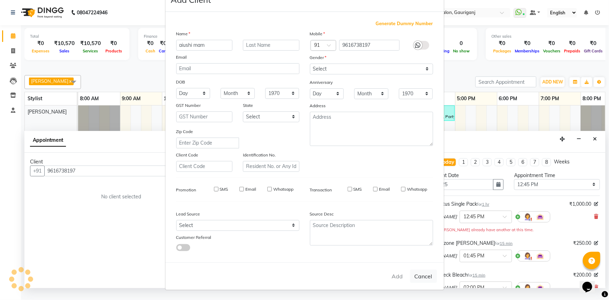
select select
checkbox input "false"
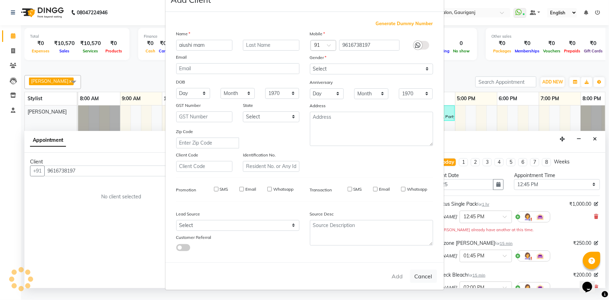
checkbox input "false"
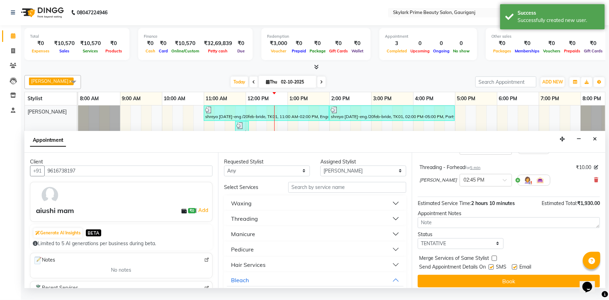
scroll to position [207, 0]
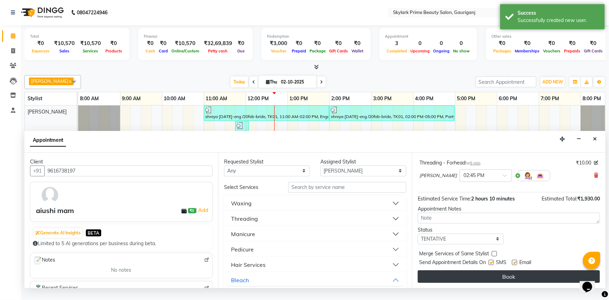
click at [508, 279] on button "Book" at bounding box center [509, 276] width 182 height 13
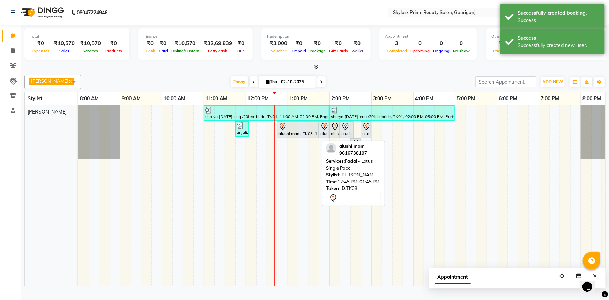
click at [297, 129] on div at bounding box center [297, 126] width 39 height 8
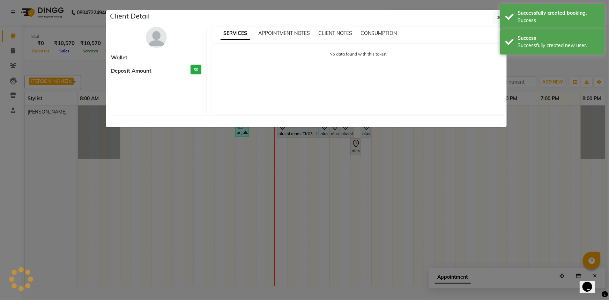
select select "7"
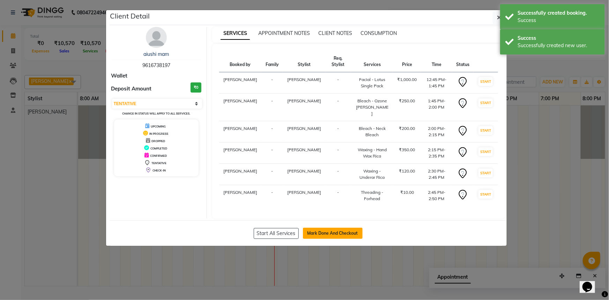
click at [333, 228] on button "Mark Done And Checkout" at bounding box center [333, 233] width 60 height 11
select select "service"
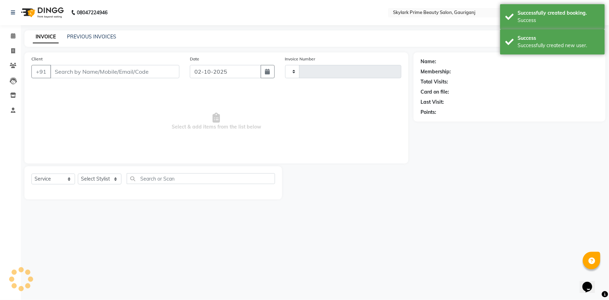
type input "3677"
select select "4735"
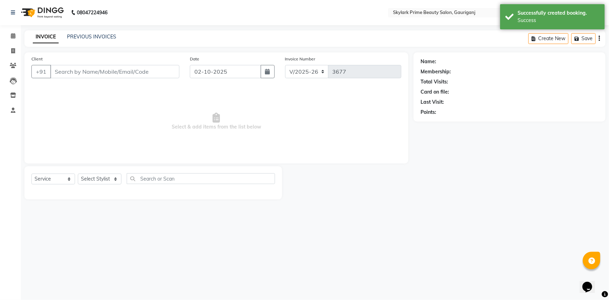
type input "9616738197"
select select "30218"
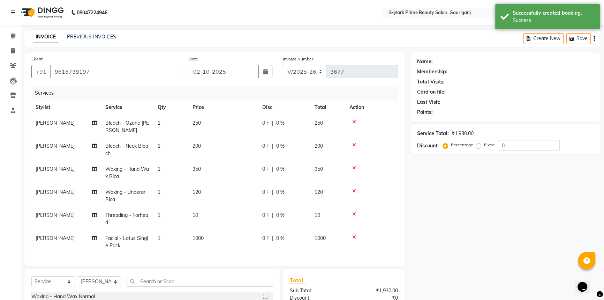
click at [50, 174] on td "[PERSON_NAME]" at bounding box center [66, 172] width 70 height 23
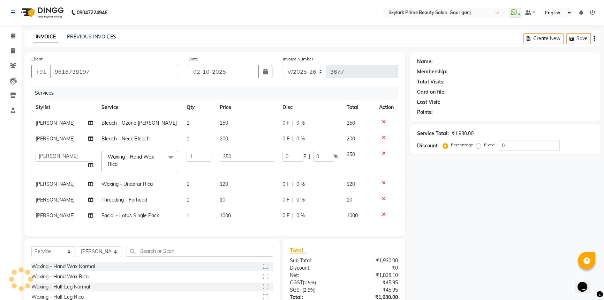
click at [437, 191] on div "Name: Membership: Total Visits: Card on file: Last Visit: Points: Service Total…" at bounding box center [508, 196] width 196 height 289
click at [497, 229] on div "Name: Membership: Total Visits: Card on file: Last Visit: Points: Service Total…" at bounding box center [508, 196] width 196 height 289
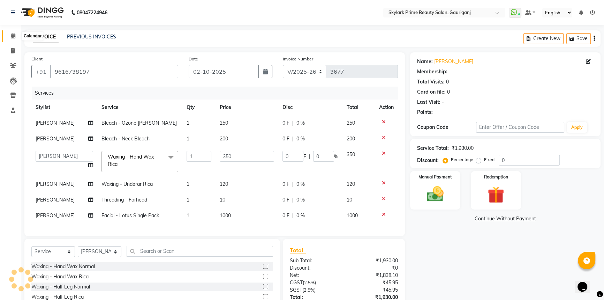
click at [11, 34] on icon at bounding box center [13, 35] width 5 height 5
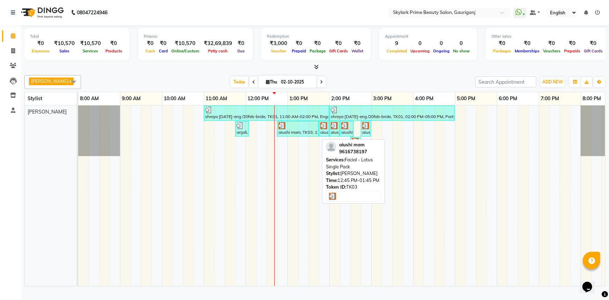
click at [300, 136] on link "aiushi mam, TK03, 12:45 PM-01:45 PM, Facial - Lotus Single Pack" at bounding box center [298, 128] width 42 height 15
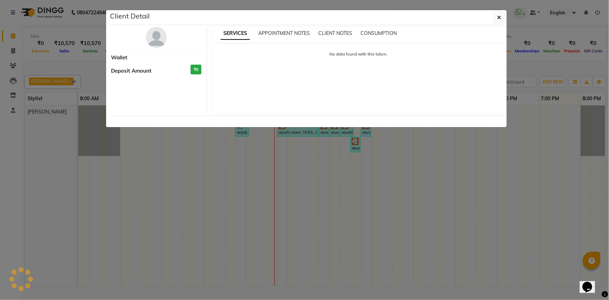
select select "3"
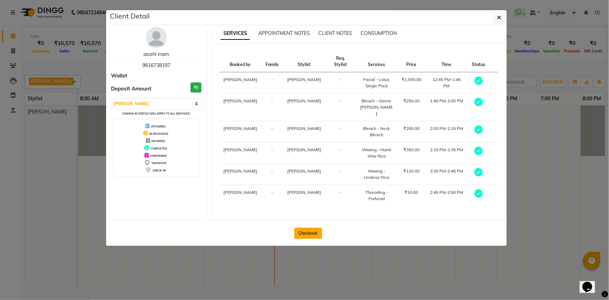
click at [307, 228] on button "Checkout" at bounding box center [308, 233] width 28 height 11
select select "service"
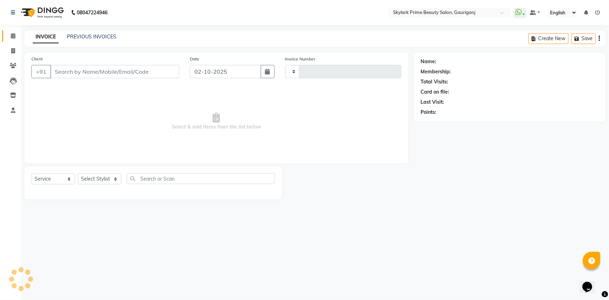
type input "3677"
select select "4735"
type input "9616738197"
select select "30218"
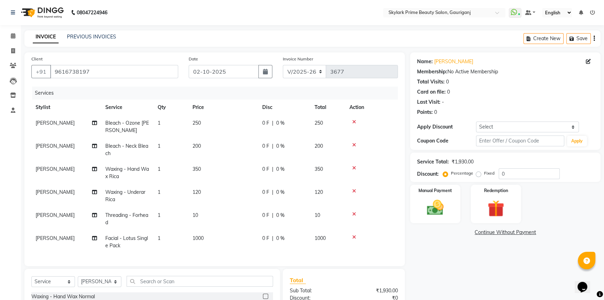
click at [207, 240] on td "1000" at bounding box center [223, 241] width 70 height 23
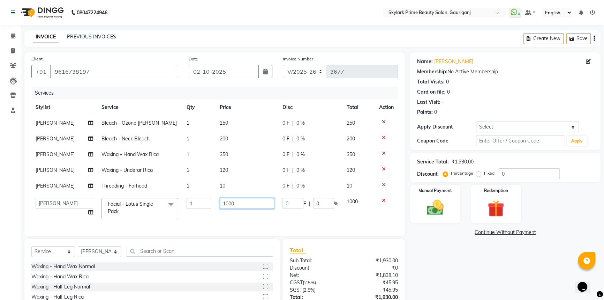
click at [248, 198] on input "1000" at bounding box center [247, 203] width 54 height 11
type input "1050"
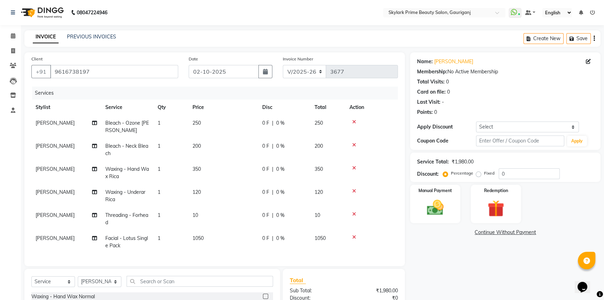
click at [417, 242] on div "Name: Aiushi Mam Membership: No Active Membership Total Visits: 0 Card on file:…" at bounding box center [508, 211] width 196 height 319
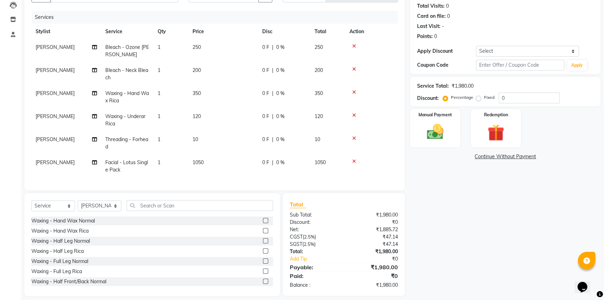
scroll to position [84, 0]
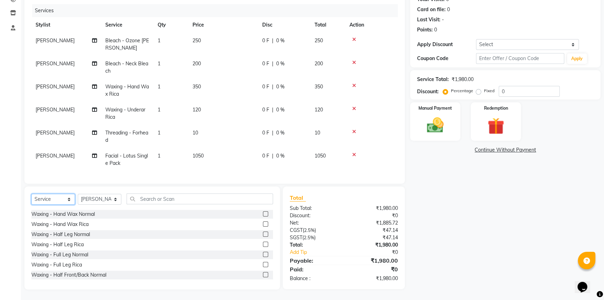
click at [54, 199] on select "Select Service Product Membership Package Voucher Prepaid Gift Card" at bounding box center [53, 199] width 44 height 11
select select "product"
click at [31, 194] on select "Select Service Product Membership Package Voucher Prepaid Gift Card" at bounding box center [53, 199] width 44 height 11
drag, startPoint x: 95, startPoint y: 196, endPoint x: 103, endPoint y: 200, distance: 8.3
click at [95, 196] on select "Select Stylist Gurwinder Singh Komal Mishra Shashwat Pandey Sindu SUVIDHA PANDEY" at bounding box center [100, 199] width 44 height 11
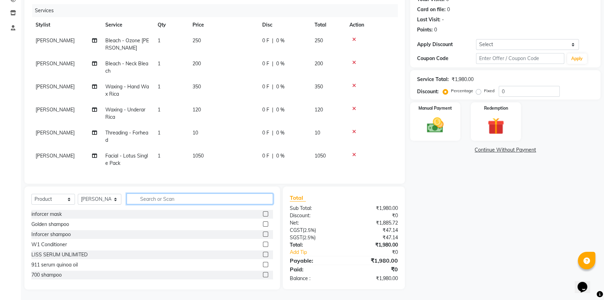
click at [149, 200] on input "text" at bounding box center [200, 198] width 147 height 11
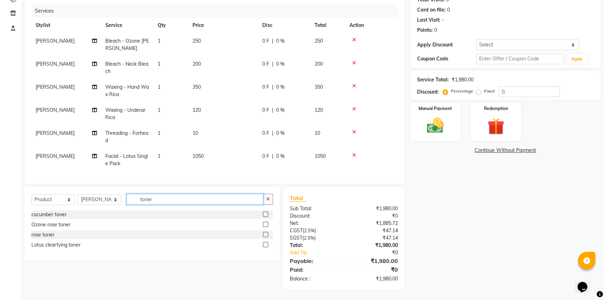
type input "toner"
click at [266, 215] on label at bounding box center [265, 213] width 5 height 5
click at [266, 215] on input "checkbox" at bounding box center [265, 214] width 5 height 5
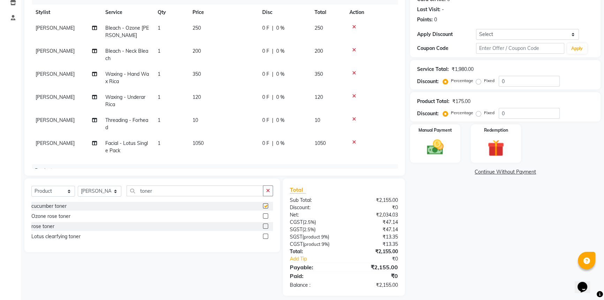
checkbox input "false"
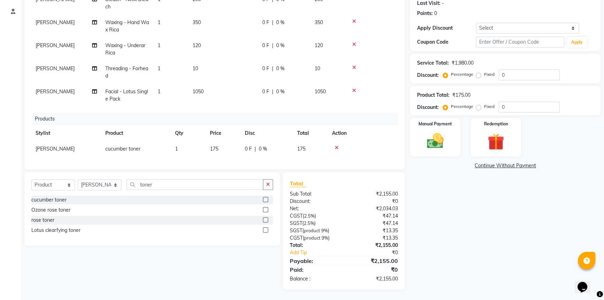
scroll to position [52, 0]
click at [161, 184] on input "toner" at bounding box center [195, 184] width 137 height 11
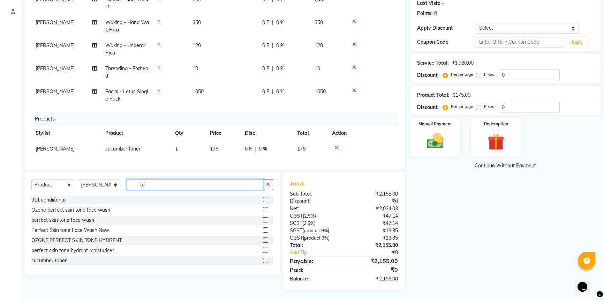
type input "t"
type input "hydr"
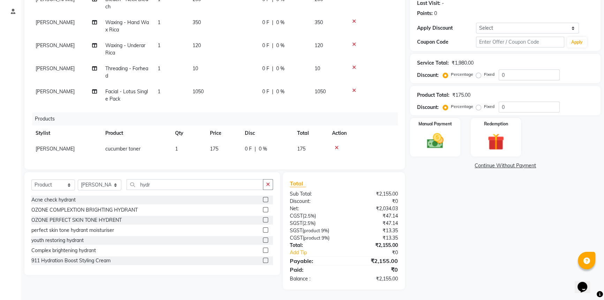
click at [263, 219] on label at bounding box center [265, 219] width 5 height 5
click at [263, 219] on input "checkbox" at bounding box center [265, 220] width 5 height 5
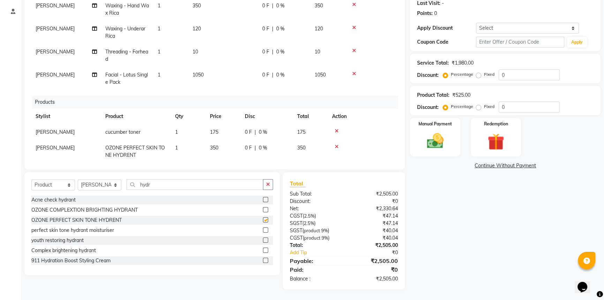
checkbox input "false"
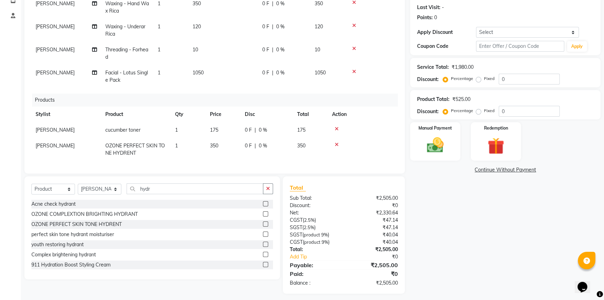
scroll to position [99, 0]
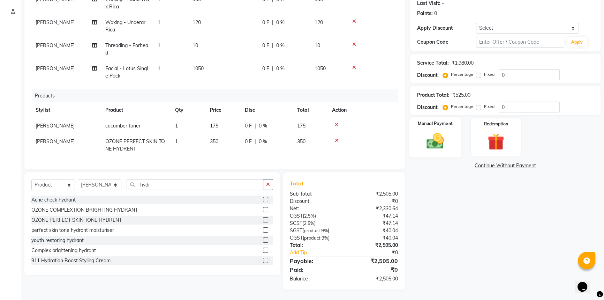
click at [437, 143] on img at bounding box center [436, 141] width 28 height 20
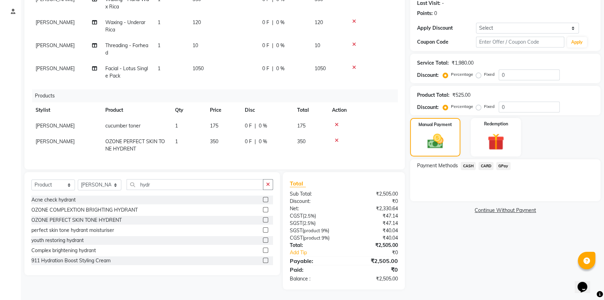
click at [503, 164] on span "GPay" at bounding box center [504, 166] width 14 height 8
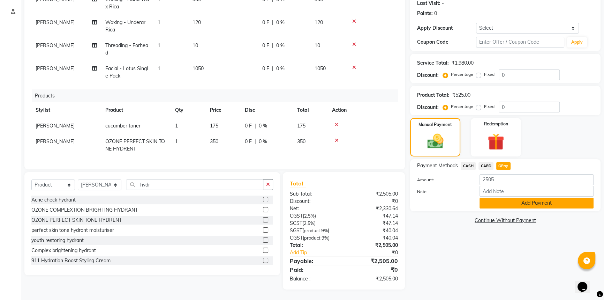
click at [510, 201] on button "Add Payment" at bounding box center [537, 202] width 114 height 11
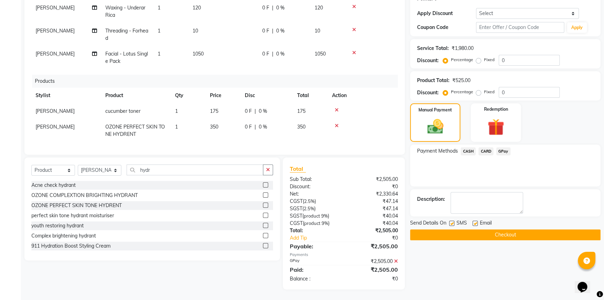
scroll to position [114, 0]
click at [475, 232] on button "Checkout" at bounding box center [505, 234] width 191 height 11
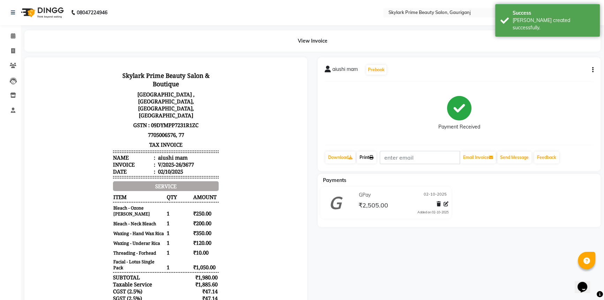
click at [363, 157] on link "Print" at bounding box center [367, 157] width 20 height 12
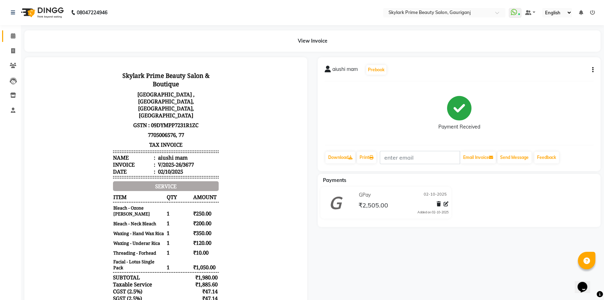
click at [13, 32] on span at bounding box center [13, 36] width 12 height 8
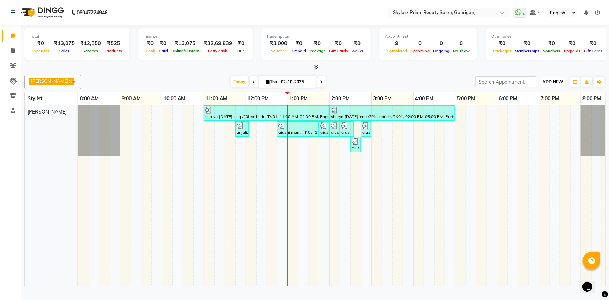
click at [556, 84] on span "ADD NEW" at bounding box center [552, 81] width 21 height 5
click at [523, 96] on button "Add Appointment" at bounding box center [536, 98] width 55 height 9
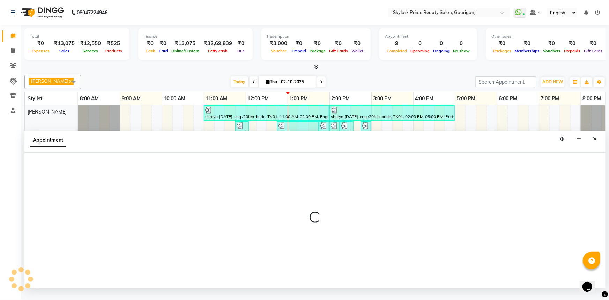
select select "540"
select select "tentative"
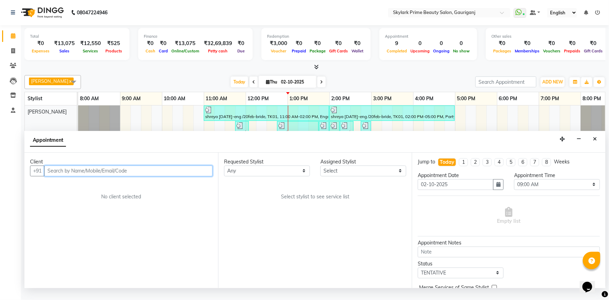
click at [149, 176] on input "text" at bounding box center [128, 170] width 168 height 11
type input "neelam m"
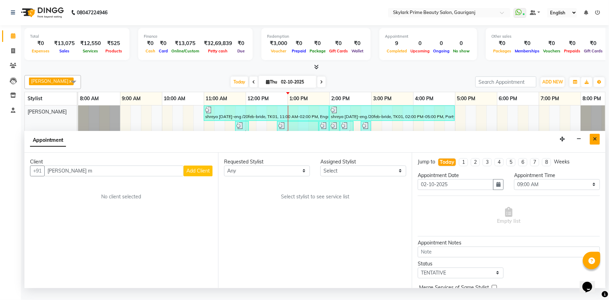
click at [595, 141] on icon "Close" at bounding box center [595, 138] width 4 height 5
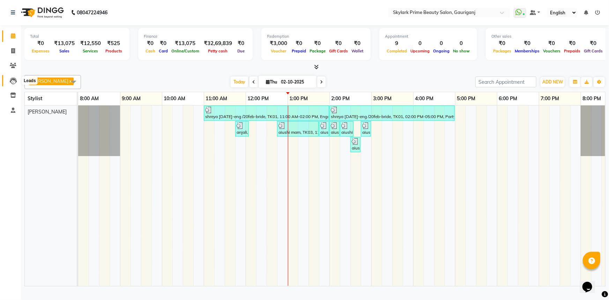
click at [13, 81] on icon at bounding box center [13, 80] width 7 height 7
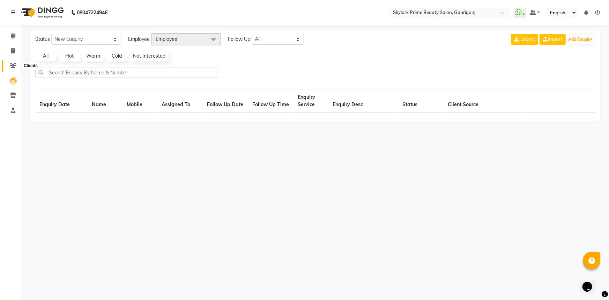
click at [14, 66] on icon at bounding box center [13, 65] width 7 height 5
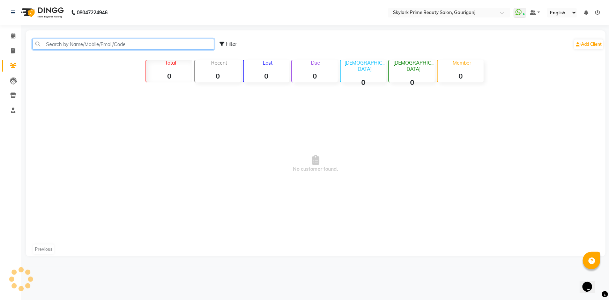
click at [106, 42] on input "text" at bounding box center [123, 44] width 182 height 11
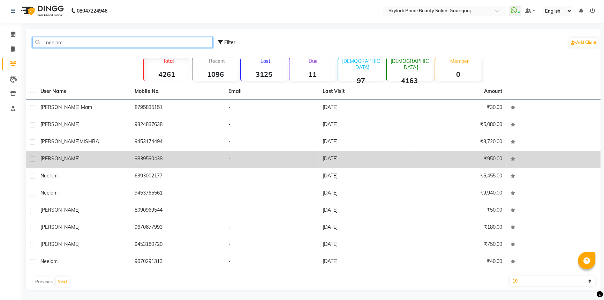
scroll to position [2, 0]
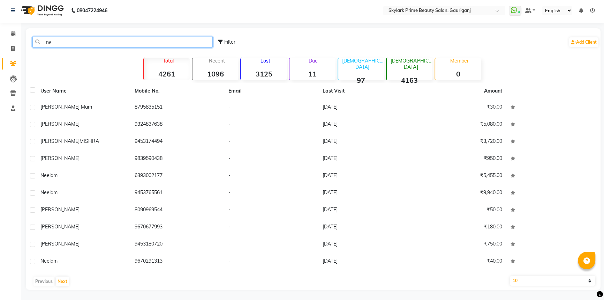
type input "n"
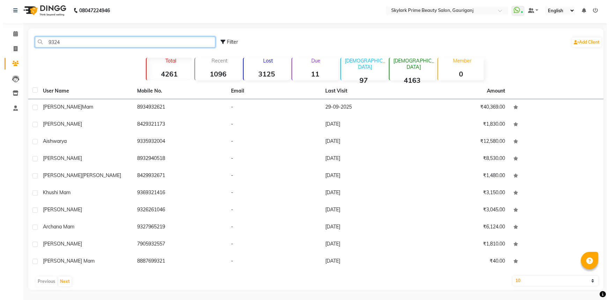
scroll to position [0, 0]
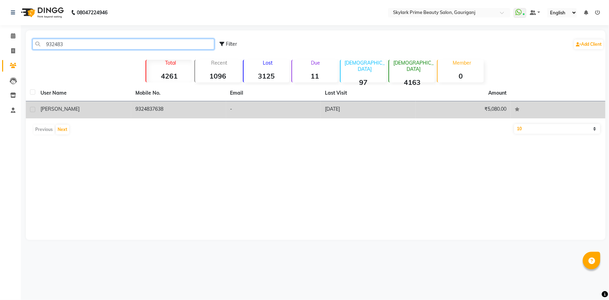
type input "932483"
click at [153, 109] on td "9324837638" at bounding box center [178, 109] width 95 height 17
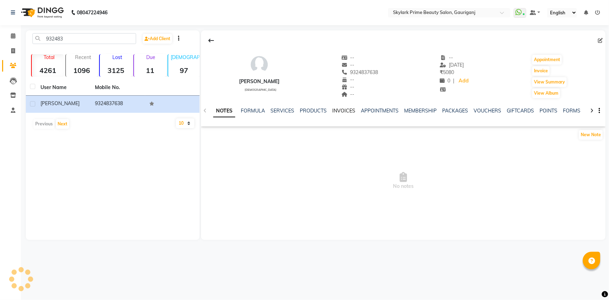
click at [342, 109] on link "INVOICES" at bounding box center [343, 110] width 23 height 6
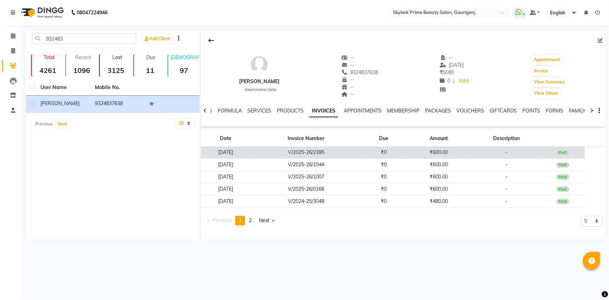
click at [383, 154] on td "₹0" at bounding box center [384, 153] width 44 height 12
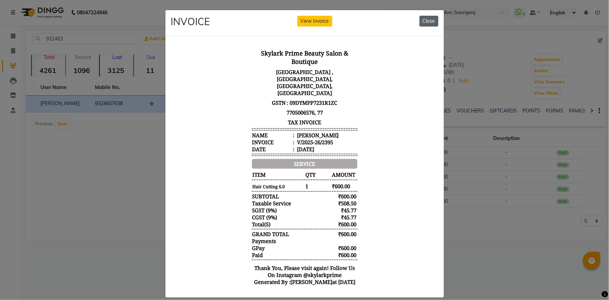
click at [425, 21] on button "Close" at bounding box center [428, 21] width 19 height 11
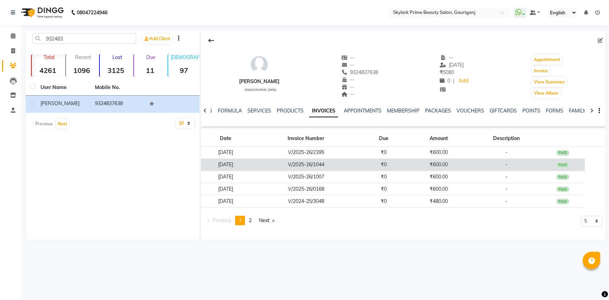
click at [396, 164] on td "₹0" at bounding box center [384, 164] width 44 height 12
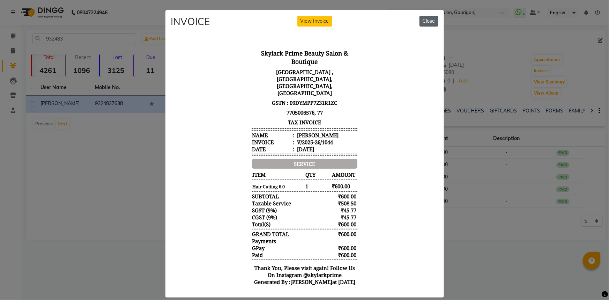
click at [425, 18] on button "Close" at bounding box center [428, 21] width 19 height 11
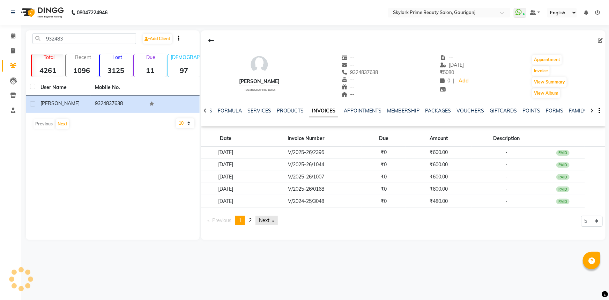
click at [266, 218] on link "Next page" at bounding box center [266, 220] width 22 height 9
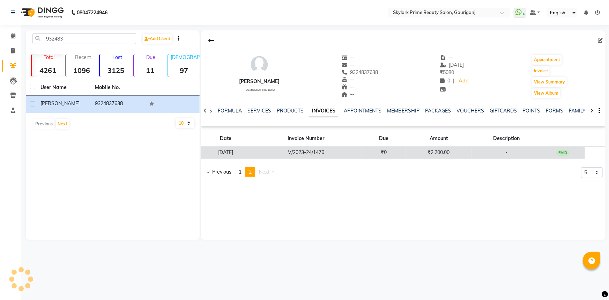
click at [361, 154] on td "V/2023-24/1476" at bounding box center [305, 153] width 111 height 12
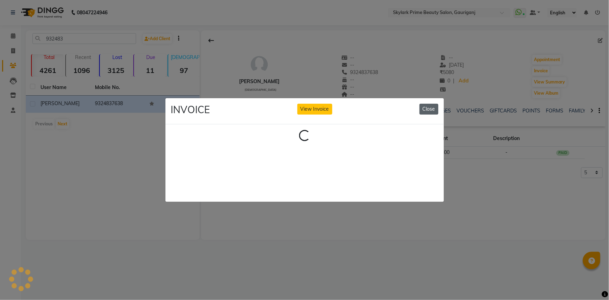
click at [430, 105] on button "Close" at bounding box center [428, 109] width 19 height 11
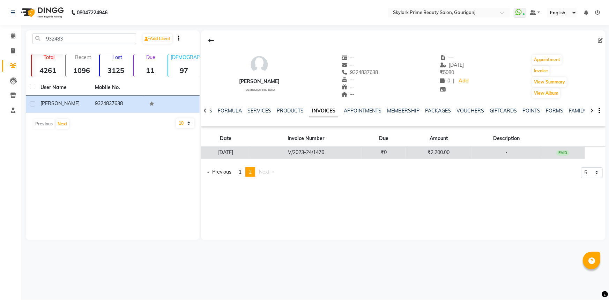
click at [360, 151] on td "V/2023-24/1476" at bounding box center [305, 153] width 111 height 12
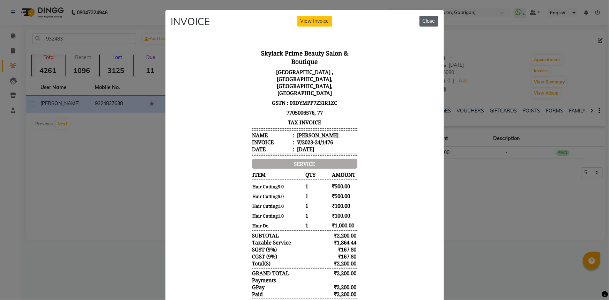
click at [426, 18] on button "Close" at bounding box center [428, 21] width 19 height 11
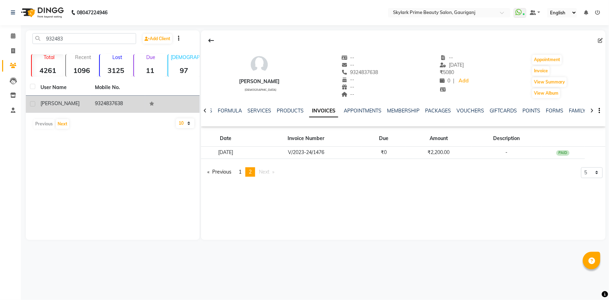
drag, startPoint x: 95, startPoint y: 101, endPoint x: 126, endPoint y: 106, distance: 32.2
click at [126, 106] on td "9324837638" at bounding box center [118, 104] width 54 height 17
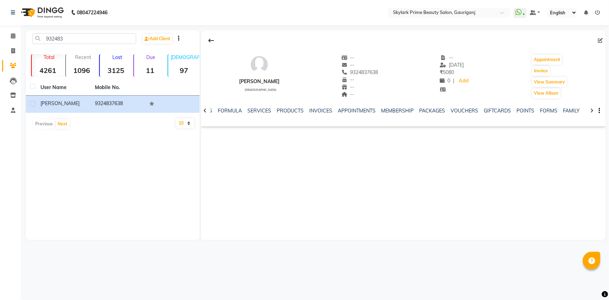
click at [278, 157] on div "NEELAM M. SHUKLA female -- -- 9324837638 -- -- -- -- 22-07-2025 ₹ 5080 0 | Add …" at bounding box center [403, 134] width 404 height 209
click at [15, 38] on icon at bounding box center [13, 35] width 5 height 5
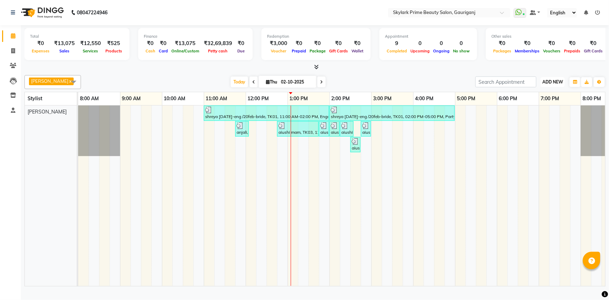
click at [557, 84] on span "ADD NEW" at bounding box center [552, 81] width 21 height 5
click at [501, 138] on div "shreya [DATE]-eng /20feb-bride, TK01, 11:00 AM-02:00 PM, Engagement Brazillian …" at bounding box center [350, 195] width 544 height 180
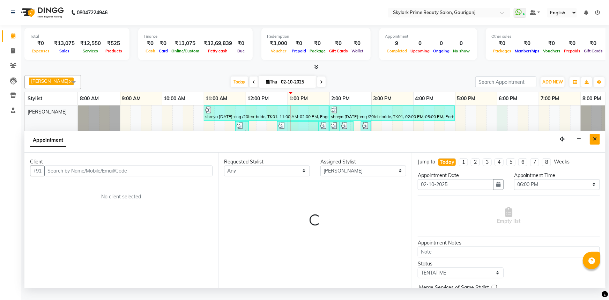
click at [592, 143] on button "Close" at bounding box center [595, 139] width 10 height 11
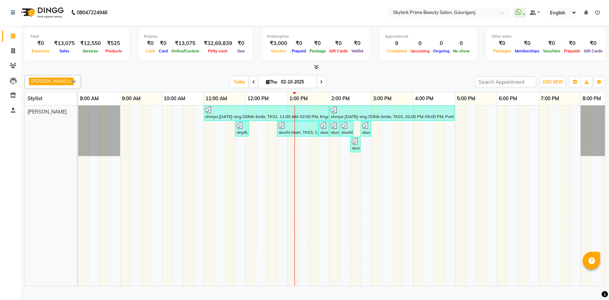
click at [302, 154] on div "shreya [DATE]-eng /20feb-bride, TK01, 11:00 AM-02:00 PM, Engagement Brazillian …" at bounding box center [350, 195] width 544 height 180
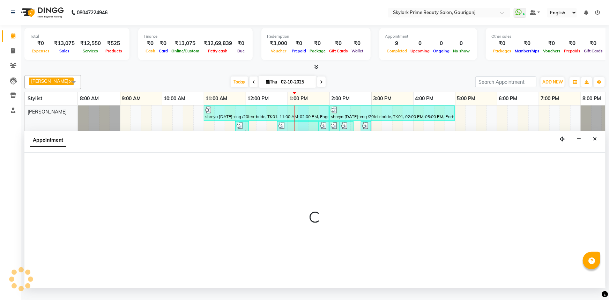
select select "30218"
select select "795"
select select "tentative"
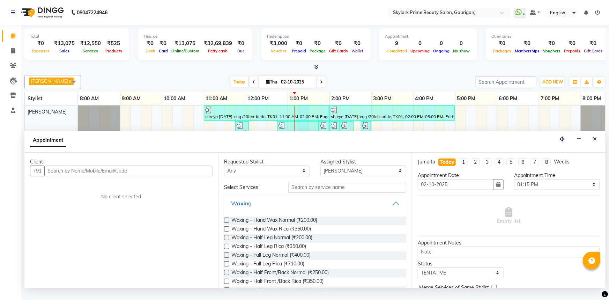
click at [390, 209] on button "Waxing" at bounding box center [315, 203] width 177 height 13
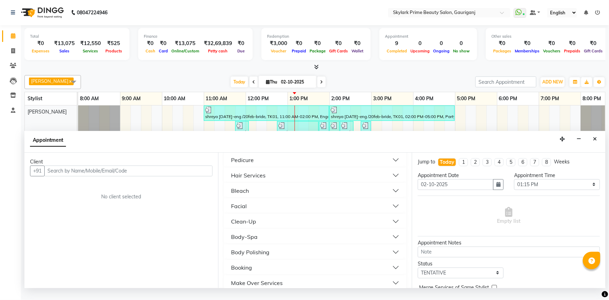
scroll to position [95, 0]
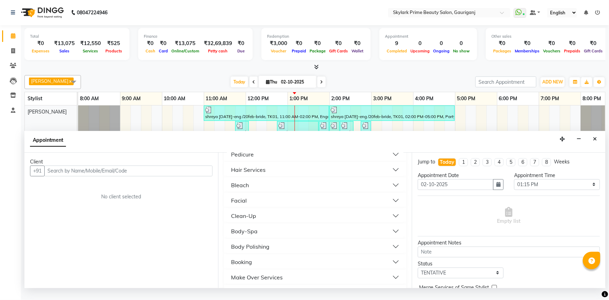
click at [260, 174] on div "Hair Services" at bounding box center [248, 169] width 35 height 8
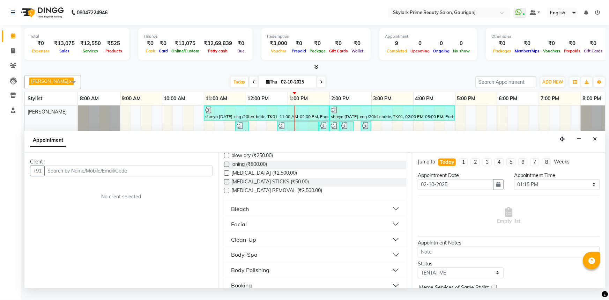
scroll to position [539, 0]
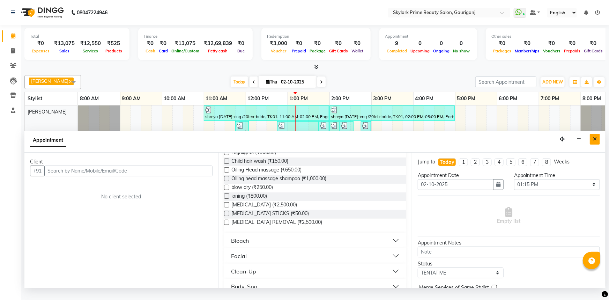
click at [597, 143] on button "Close" at bounding box center [595, 139] width 10 height 11
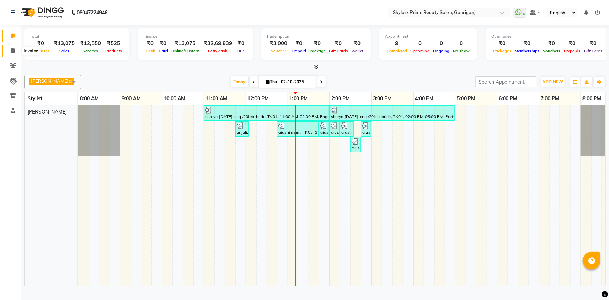
click at [15, 51] on span at bounding box center [13, 51] width 12 height 8
select select "service"
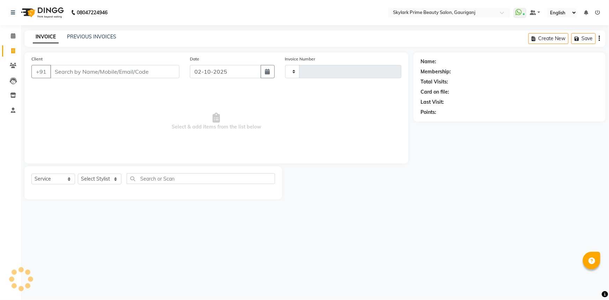
type input "3678"
select select "4735"
click at [88, 72] on input "Client" at bounding box center [114, 71] width 129 height 13
type input "9324837638"
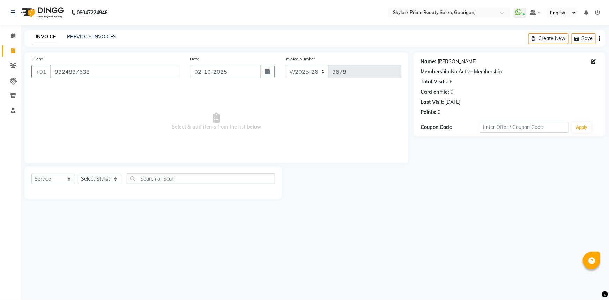
click at [455, 59] on link "[PERSON_NAME]" at bounding box center [457, 61] width 39 height 7
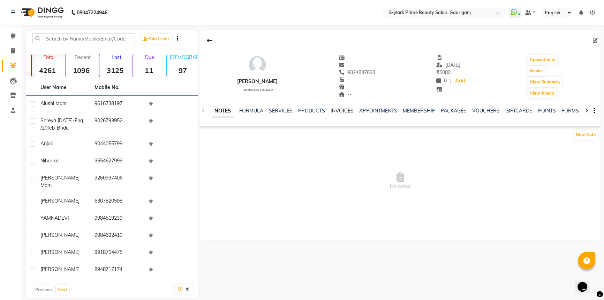
click at [338, 111] on link "INVOICES" at bounding box center [342, 110] width 23 height 6
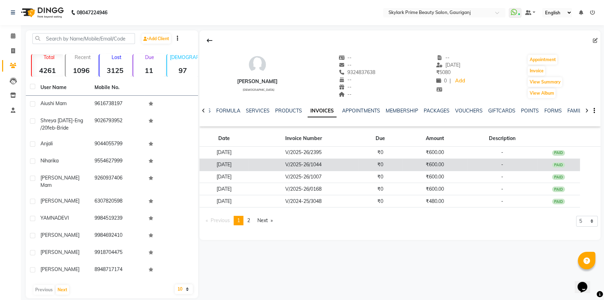
click at [342, 170] on td "V/2025-26/1044" at bounding box center [303, 164] width 110 height 12
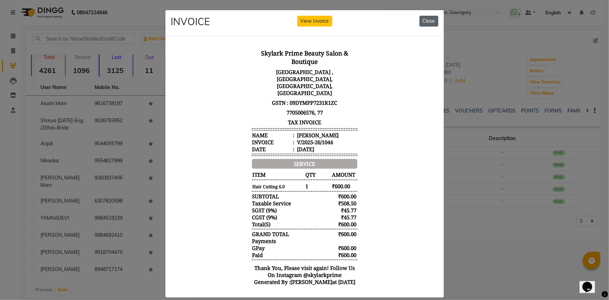
click at [426, 18] on button "Close" at bounding box center [428, 21] width 19 height 11
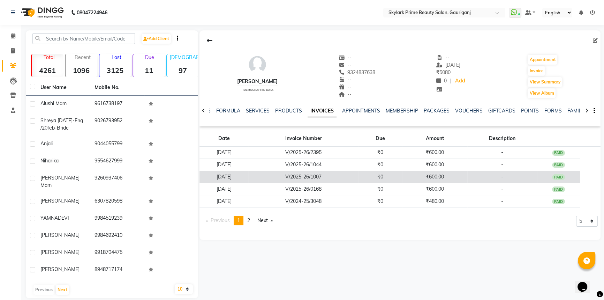
click at [340, 177] on td "V/2025-26/1007" at bounding box center [303, 177] width 110 height 12
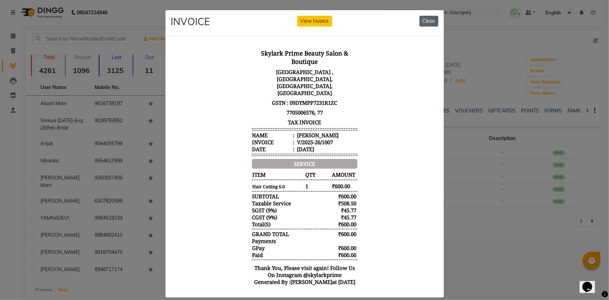
click at [432, 23] on button "Close" at bounding box center [428, 21] width 19 height 11
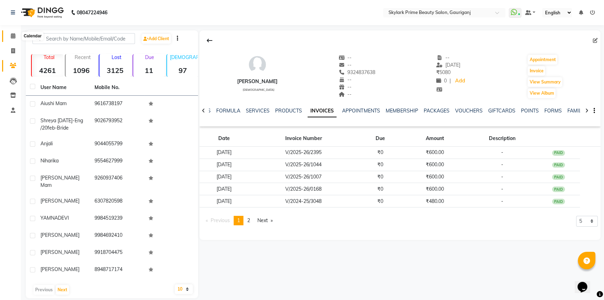
click at [17, 34] on span at bounding box center [13, 36] width 12 height 8
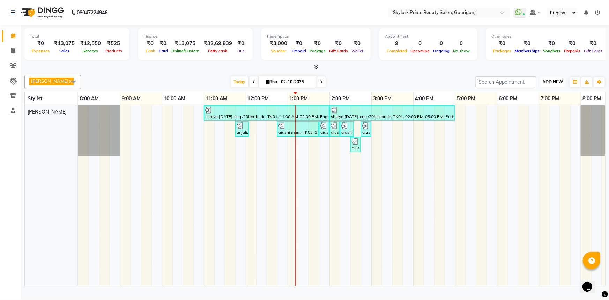
click at [547, 83] on span "ADD NEW" at bounding box center [552, 81] width 21 height 5
click at [539, 97] on button "Add Appointment" at bounding box center [536, 98] width 55 height 9
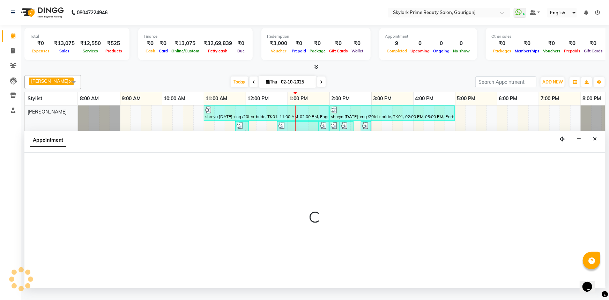
select select "540"
select select "tentative"
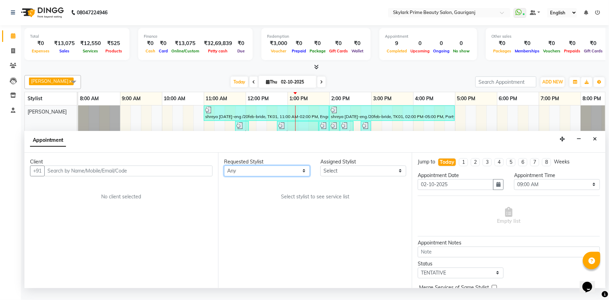
click at [251, 176] on select "Any Gurwinder Singh Komal Mishra Shashwat Pandey Sindu SUVIDHA PANDEY" at bounding box center [267, 170] width 86 height 11
select select "30218"
click at [224, 172] on select "Any Gurwinder Singh Komal Mishra Shashwat Pandey Sindu SUVIDHA PANDEY" at bounding box center [267, 170] width 86 height 11
select select "30218"
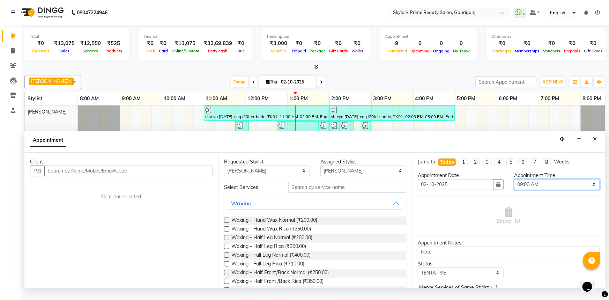
click at [528, 190] on select "Select 09:00 AM 09:15 AM 09:30 AM 09:45 AM 10:00 AM 10:15 AM 10:30 AM 10:45 AM …" at bounding box center [557, 184] width 86 height 11
select select "810"
click at [514, 185] on select "Select 09:00 AM 09:15 AM 09:30 AM 09:45 AM 10:00 AM 10:15 AM 10:30 AM 10:45 AM …" at bounding box center [557, 184] width 86 height 11
click at [275, 209] on button "Waxing" at bounding box center [315, 203] width 177 height 13
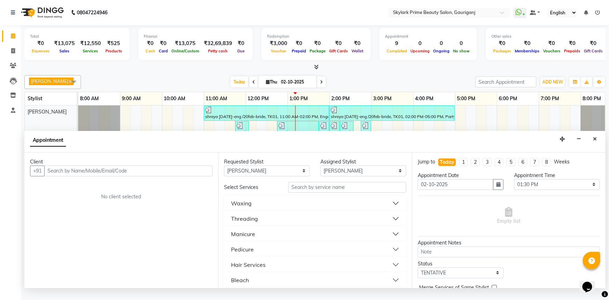
click at [249, 269] on div "Hair Services" at bounding box center [248, 264] width 35 height 8
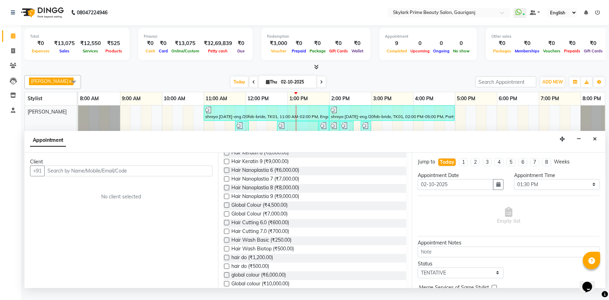
scroll to position [380, 0]
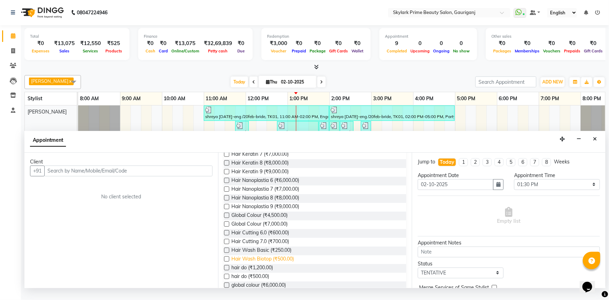
click at [265, 264] on span "Hair Wash Biotop (₹500.00)" at bounding box center [262, 259] width 62 height 9
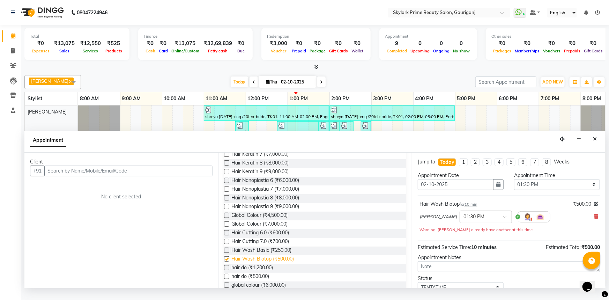
checkbox input "false"
click at [594, 219] on icon at bounding box center [596, 216] width 4 height 5
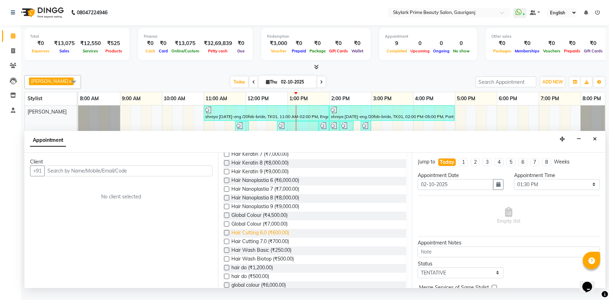
click at [278, 238] on span "Hair Cutting 6.0 (₹600.00)" at bounding box center [260, 233] width 58 height 9
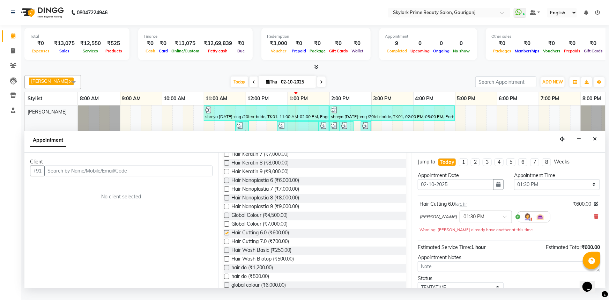
checkbox input "false"
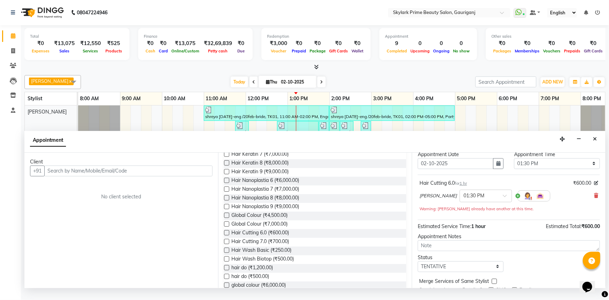
scroll to position [0, 0]
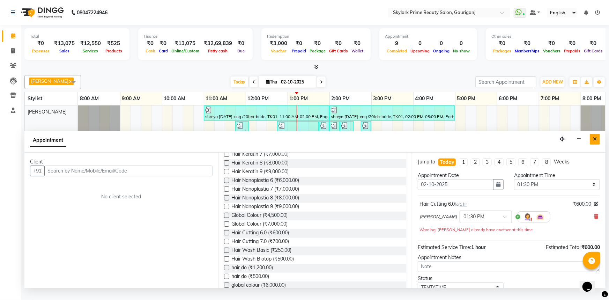
click at [595, 141] on icon "Close" at bounding box center [595, 138] width 4 height 5
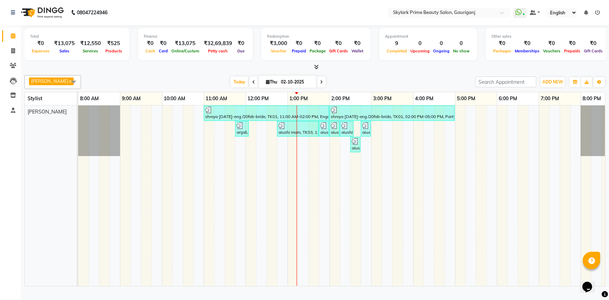
click at [303, 150] on div "shreya [DATE]-eng /20feb-bride, TK01, 11:00 AM-02:00 PM, Engagement Brazillian …" at bounding box center [350, 195] width 544 height 180
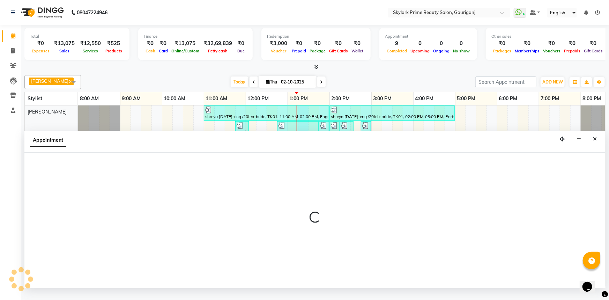
select select "30218"
select select "tentative"
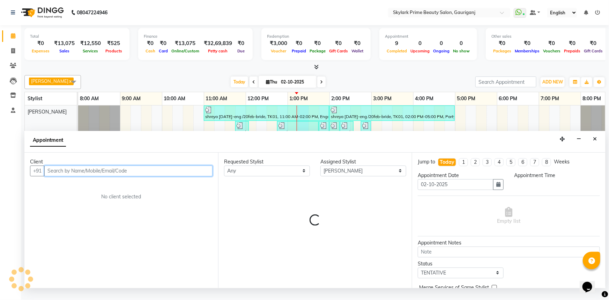
select select "795"
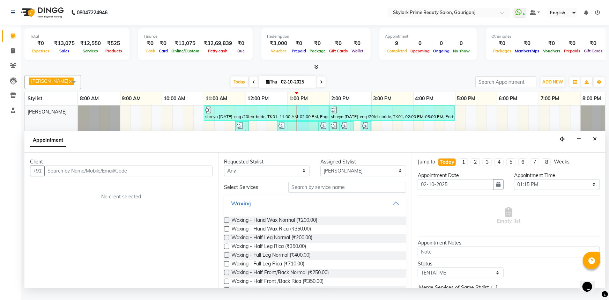
click at [393, 208] on button "Waxing" at bounding box center [315, 203] width 177 height 13
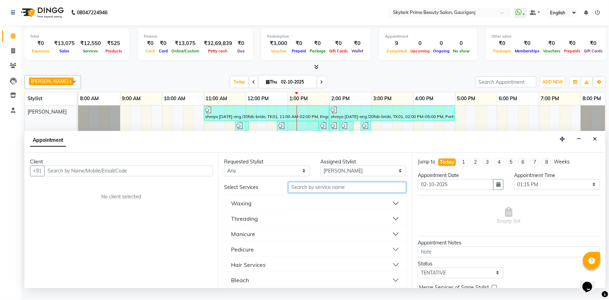
click at [303, 193] on input "text" at bounding box center [347, 187] width 118 height 11
type input "cutt"
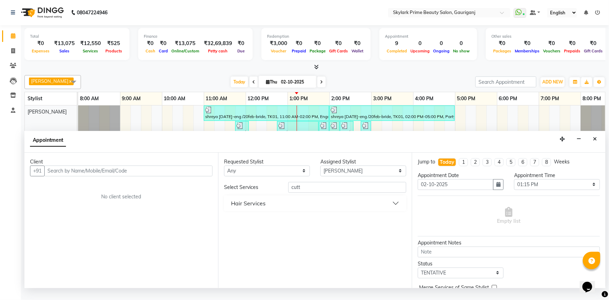
click at [258, 207] on div "Hair Services" at bounding box center [248, 203] width 35 height 8
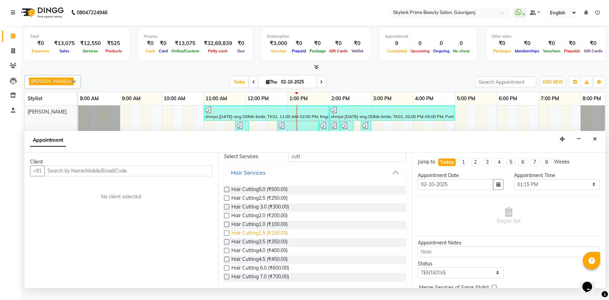
scroll to position [33, 0]
click at [247, 270] on span "Hair Cutting 6.0 (₹600.00)" at bounding box center [260, 266] width 58 height 9
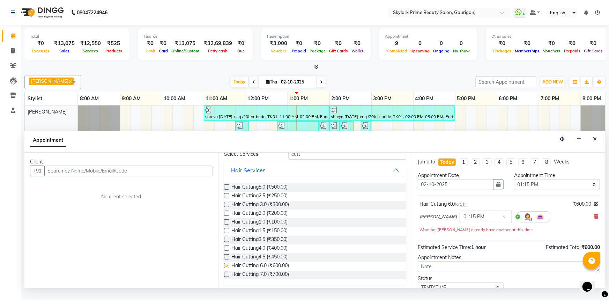
checkbox input "false"
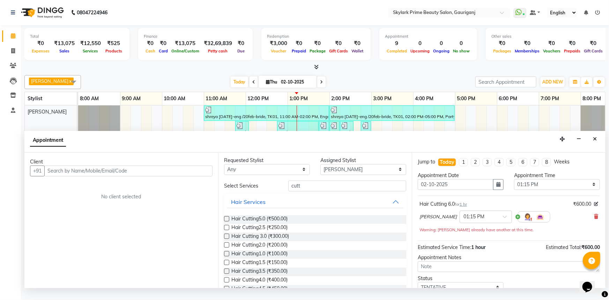
scroll to position [0, 0]
click at [306, 193] on input "cutt" at bounding box center [347, 187] width 118 height 11
type input "c"
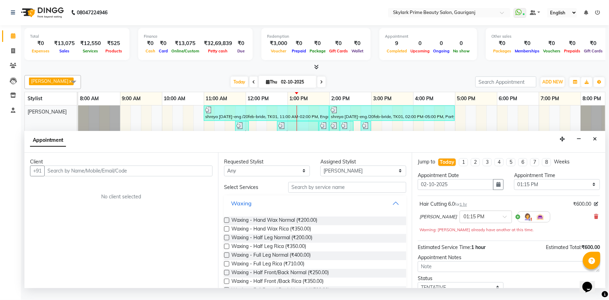
click at [388, 209] on button "Waxing" at bounding box center [315, 203] width 177 height 13
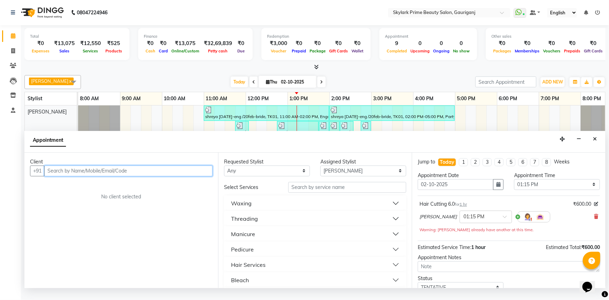
click at [139, 176] on input "text" at bounding box center [128, 170] width 168 height 11
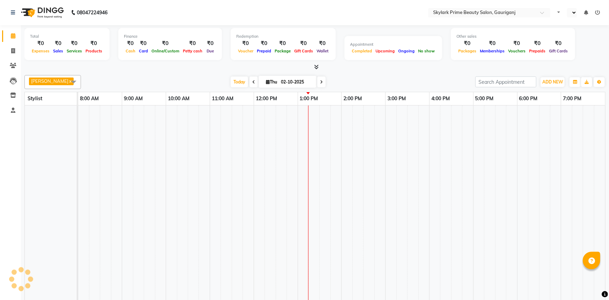
select select "en"
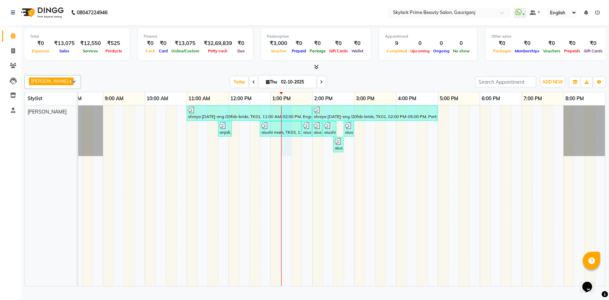
click at [288, 150] on div "shreya [DATE]-eng /20feb-bride, TK01, 11:00 AM-02:00 PM, Engagement Brazillian …" at bounding box center [333, 195] width 544 height 180
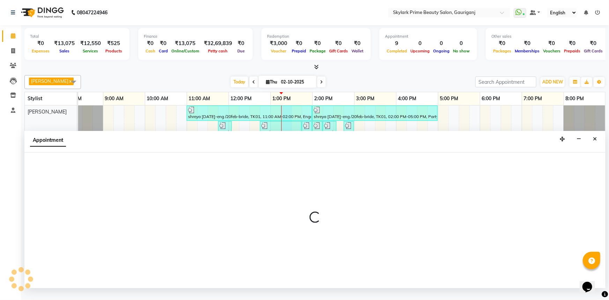
select select "30218"
select select "795"
select select "tentative"
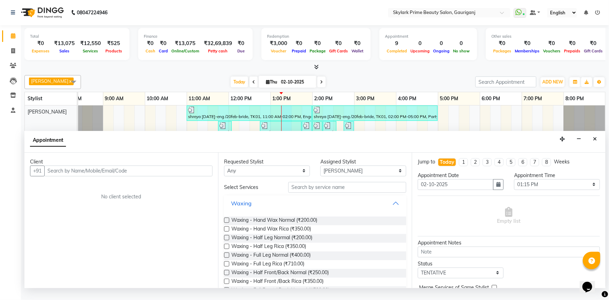
click at [391, 208] on button "Waxing" at bounding box center [315, 203] width 177 height 13
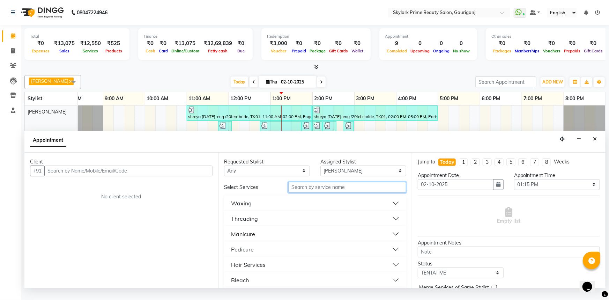
click at [308, 193] on input "text" at bounding box center [347, 187] width 118 height 11
type input "h"
type input "w"
type input "was"
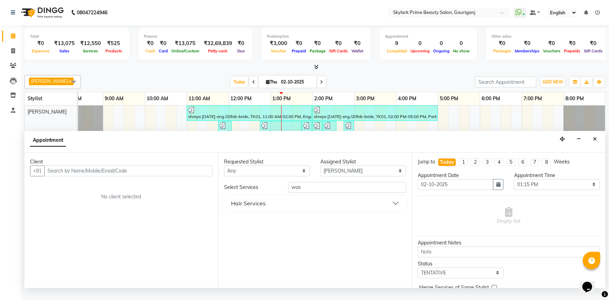
click at [265, 202] on div "Hair Services" at bounding box center [315, 202] width 182 height 15
drag, startPoint x: 268, startPoint y: 208, endPoint x: 281, endPoint y: 216, distance: 15.3
click at [269, 208] on button "Hair Services" at bounding box center [315, 203] width 177 height 13
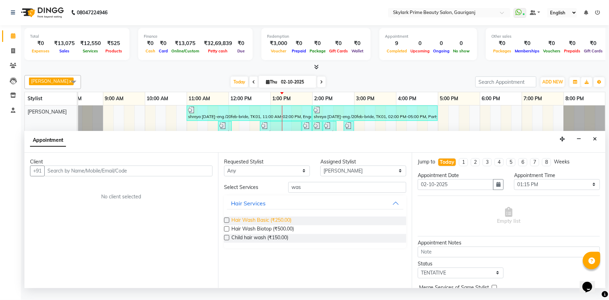
click at [256, 224] on span "Hair Wash Basic (₹250.00)" at bounding box center [261, 220] width 60 height 9
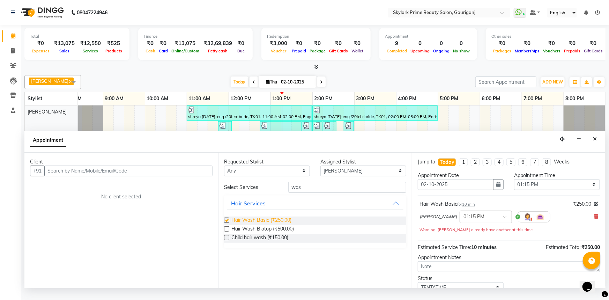
checkbox input "false"
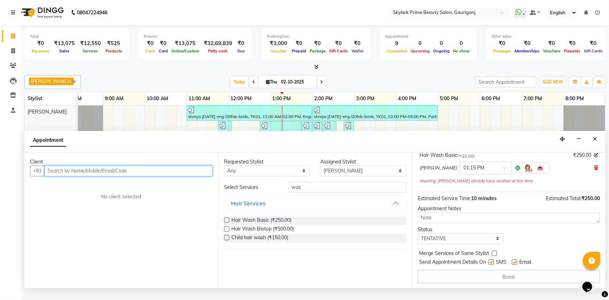
click at [102, 176] on input "text" at bounding box center [128, 170] width 168 height 11
paste input "9324837638"
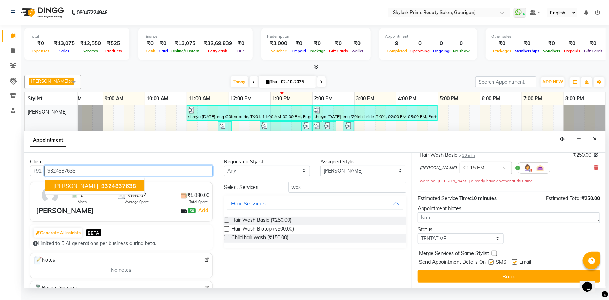
scroll to position [49, 0]
click at [107, 191] on button "[PERSON_NAME] 9324837638" at bounding box center [94, 185] width 99 height 11
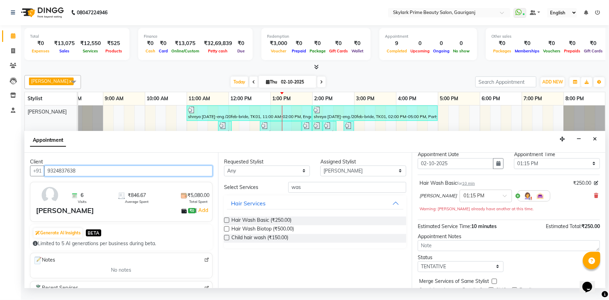
scroll to position [0, 0]
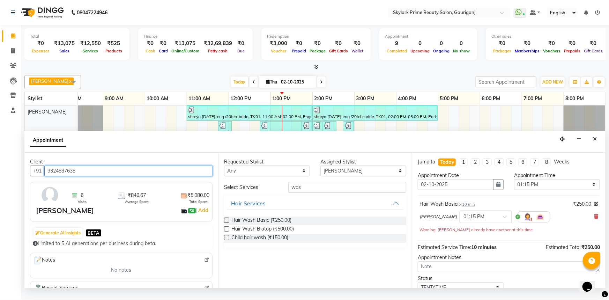
type input "9324837638"
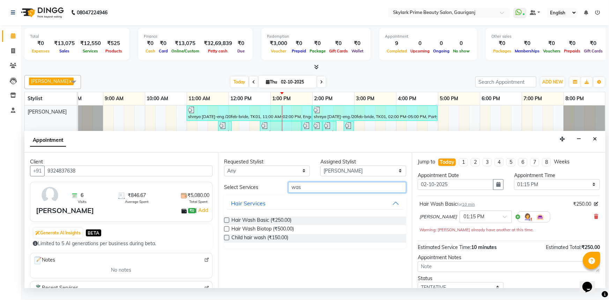
click at [305, 190] on input "was" at bounding box center [347, 187] width 118 height 11
click at [310, 193] on input "was" at bounding box center [347, 187] width 118 height 11
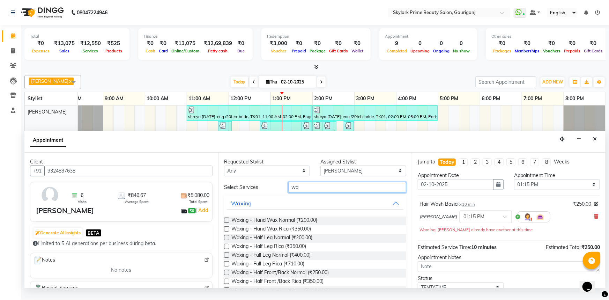
type input "w"
click at [393, 209] on button "Waxing" at bounding box center [315, 203] width 177 height 13
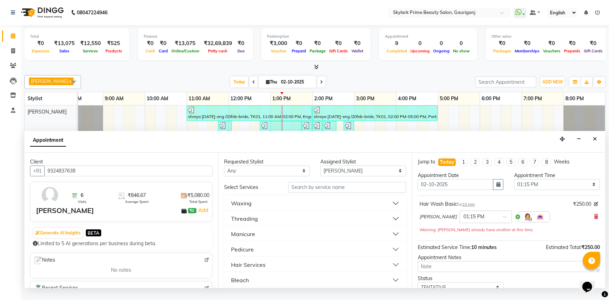
click at [576, 208] on span "₹250.00" at bounding box center [582, 203] width 18 height 7
click at [575, 208] on span "₹250.00" at bounding box center [582, 203] width 18 height 7
click at [573, 208] on span "₹250.00" at bounding box center [582, 203] width 18 height 7
click at [575, 208] on span "₹250.00" at bounding box center [582, 203] width 18 height 7
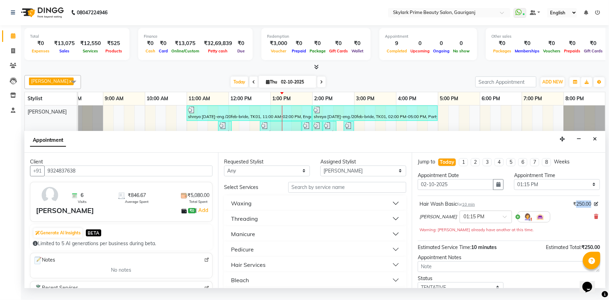
click at [575, 208] on span "₹250.00" at bounding box center [582, 203] width 18 height 7
click at [572, 222] on div "[PERSON_NAME] × 01:15 PM" at bounding box center [508, 217] width 179 height 18
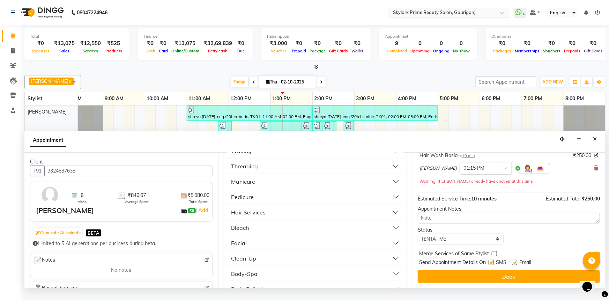
scroll to position [63, 0]
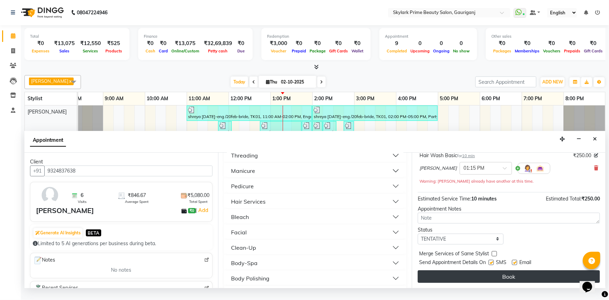
click at [491, 283] on button "Book" at bounding box center [509, 276] width 182 height 13
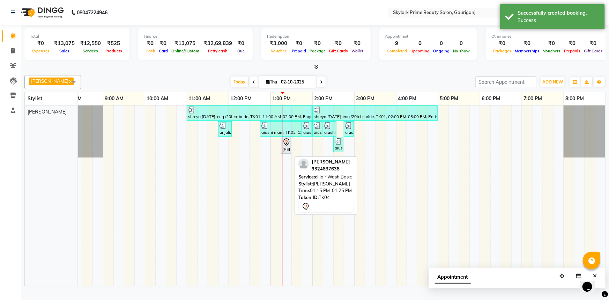
click at [286, 146] on icon at bounding box center [286, 142] width 8 height 8
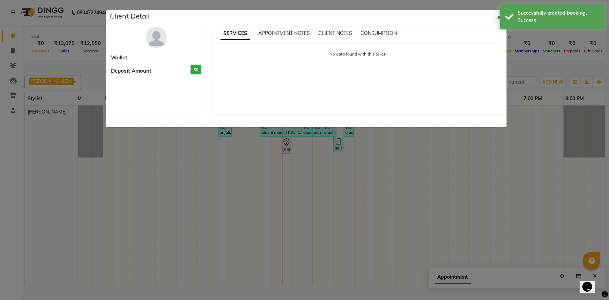
select select "7"
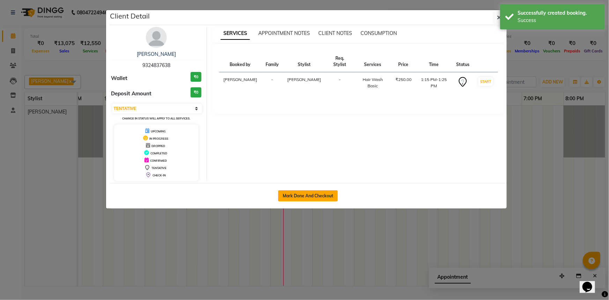
click at [301, 192] on button "Mark Done And Checkout" at bounding box center [308, 195] width 60 height 11
select select "service"
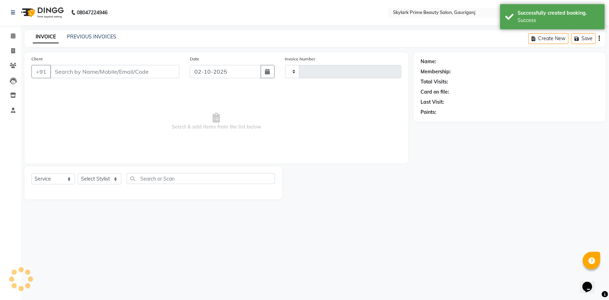
type input "3678"
select select "4735"
type input "9324837638"
select select "30218"
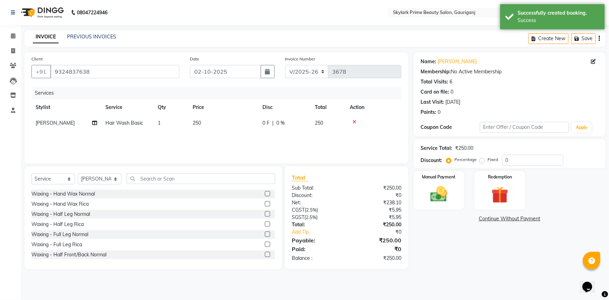
click at [202, 126] on td "250" at bounding box center [223, 123] width 70 height 16
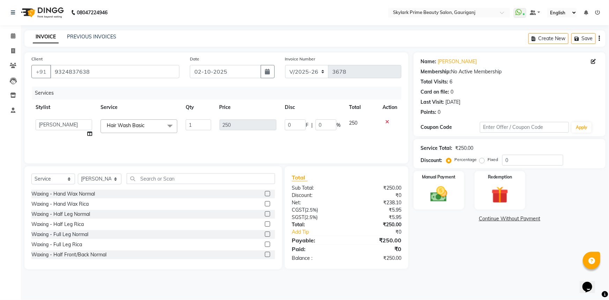
click at [443, 220] on link "Continue Without Payment" at bounding box center [509, 218] width 189 height 7
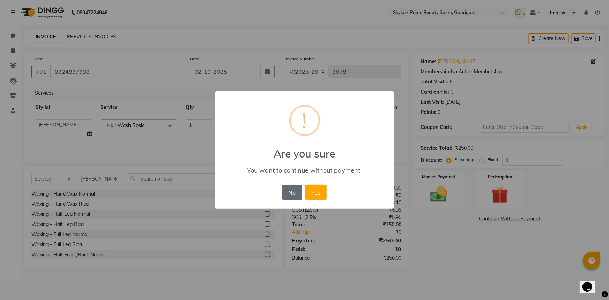
click at [296, 191] on button "No" at bounding box center [292, 192] width 20 height 15
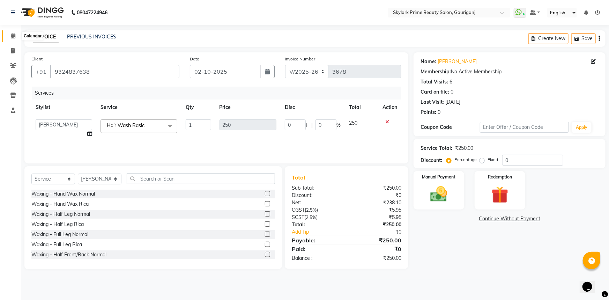
click at [11, 35] on icon at bounding box center [13, 35] width 5 height 5
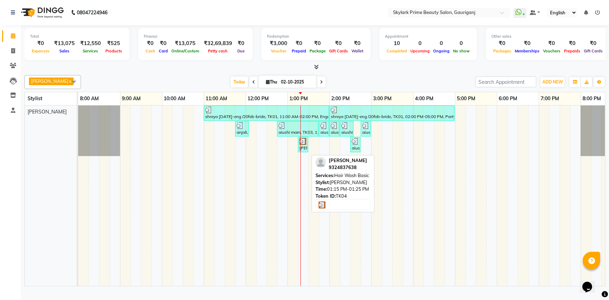
click at [303, 145] on img at bounding box center [302, 141] width 7 height 7
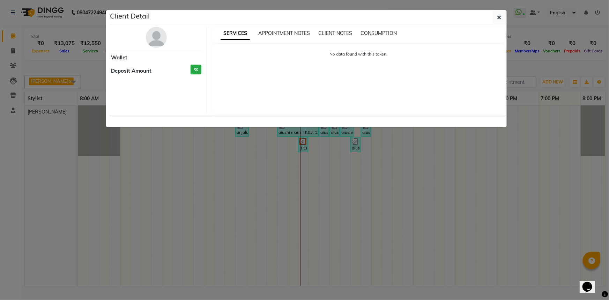
select select "3"
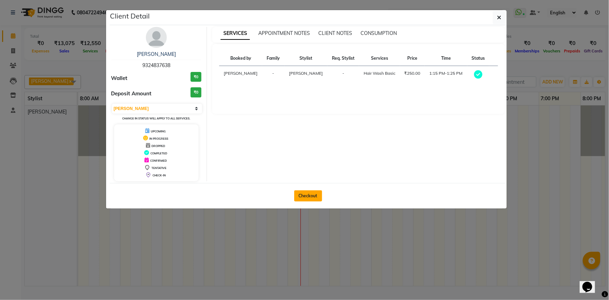
click at [312, 195] on button "Checkout" at bounding box center [308, 195] width 28 height 11
select select "4735"
select select "service"
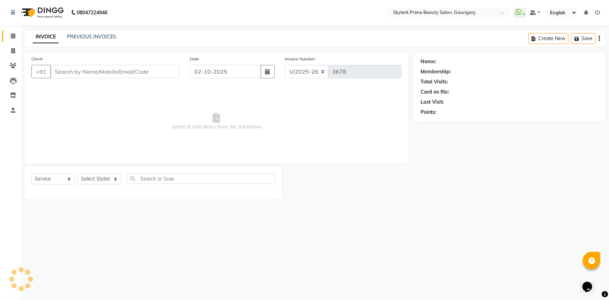
type input "9324837638"
select select "30218"
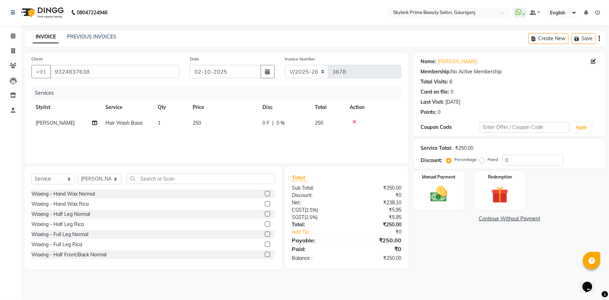
click at [171, 120] on td "1" at bounding box center [171, 123] width 35 height 16
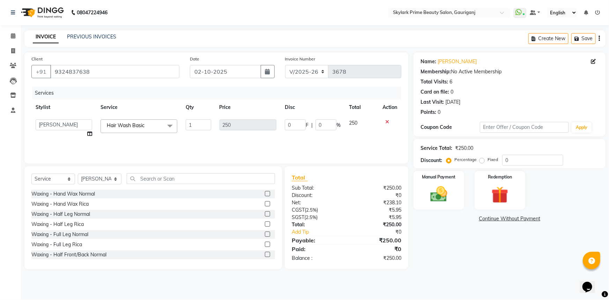
click at [386, 121] on icon at bounding box center [387, 121] width 4 height 5
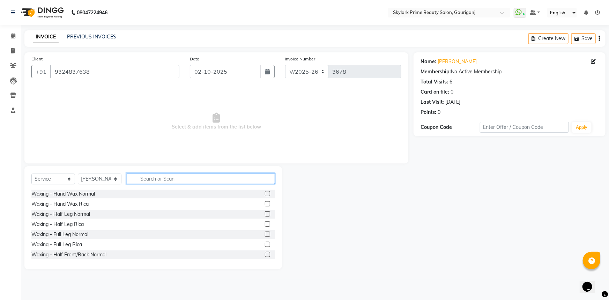
click at [152, 178] on input "text" at bounding box center [201, 178] width 148 height 11
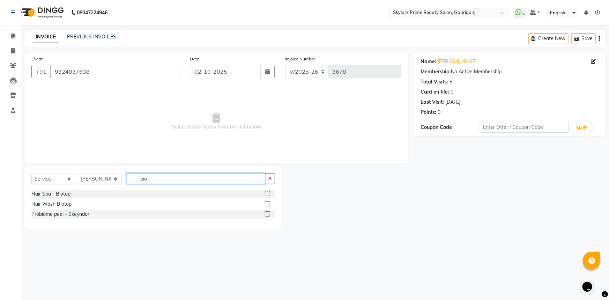
type input "bio"
click at [268, 204] on label at bounding box center [267, 203] width 5 height 5
click at [268, 204] on input "checkbox" at bounding box center [267, 204] width 5 height 5
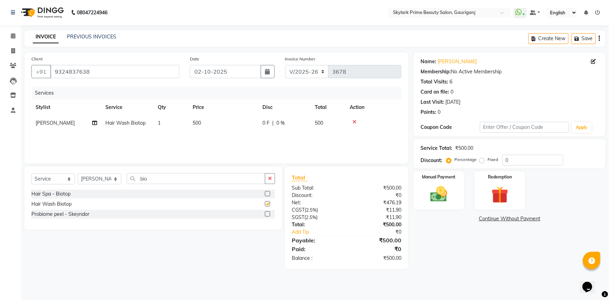
checkbox input "false"
click at [194, 121] on span "500" at bounding box center [197, 123] width 8 height 6
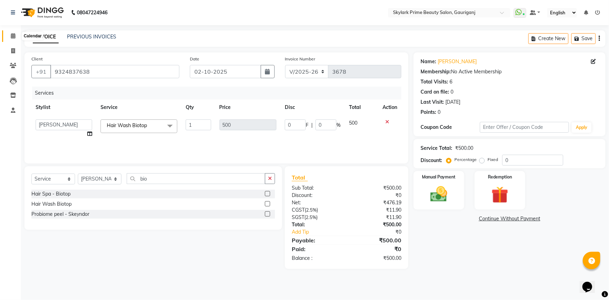
click at [16, 36] on span at bounding box center [13, 36] width 12 height 8
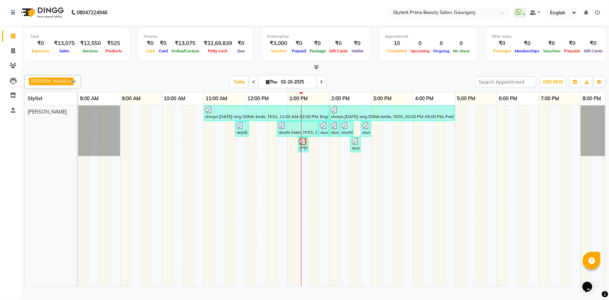
click at [598, 11] on icon at bounding box center [597, 12] width 5 height 5
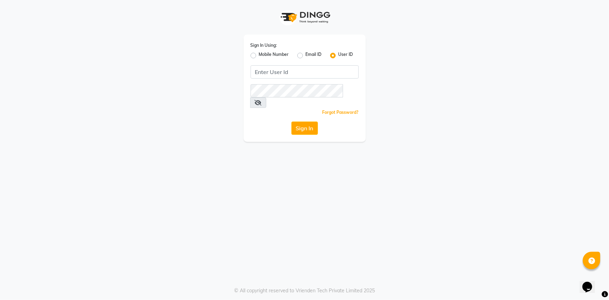
click at [259, 56] on label "Mobile Number" at bounding box center [274, 55] width 30 height 8
click at [259, 56] on input "Mobile Number" at bounding box center [261, 53] width 5 height 5
radio input "true"
radio input "false"
click at [297, 67] on input "Username" at bounding box center [316, 71] width 85 height 13
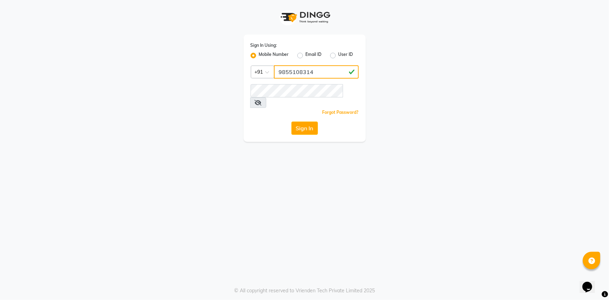
type input "9855108314"
click at [297, 121] on button "Sign In" at bounding box center [304, 127] width 27 height 13
